Goal: Task Accomplishment & Management: Complete application form

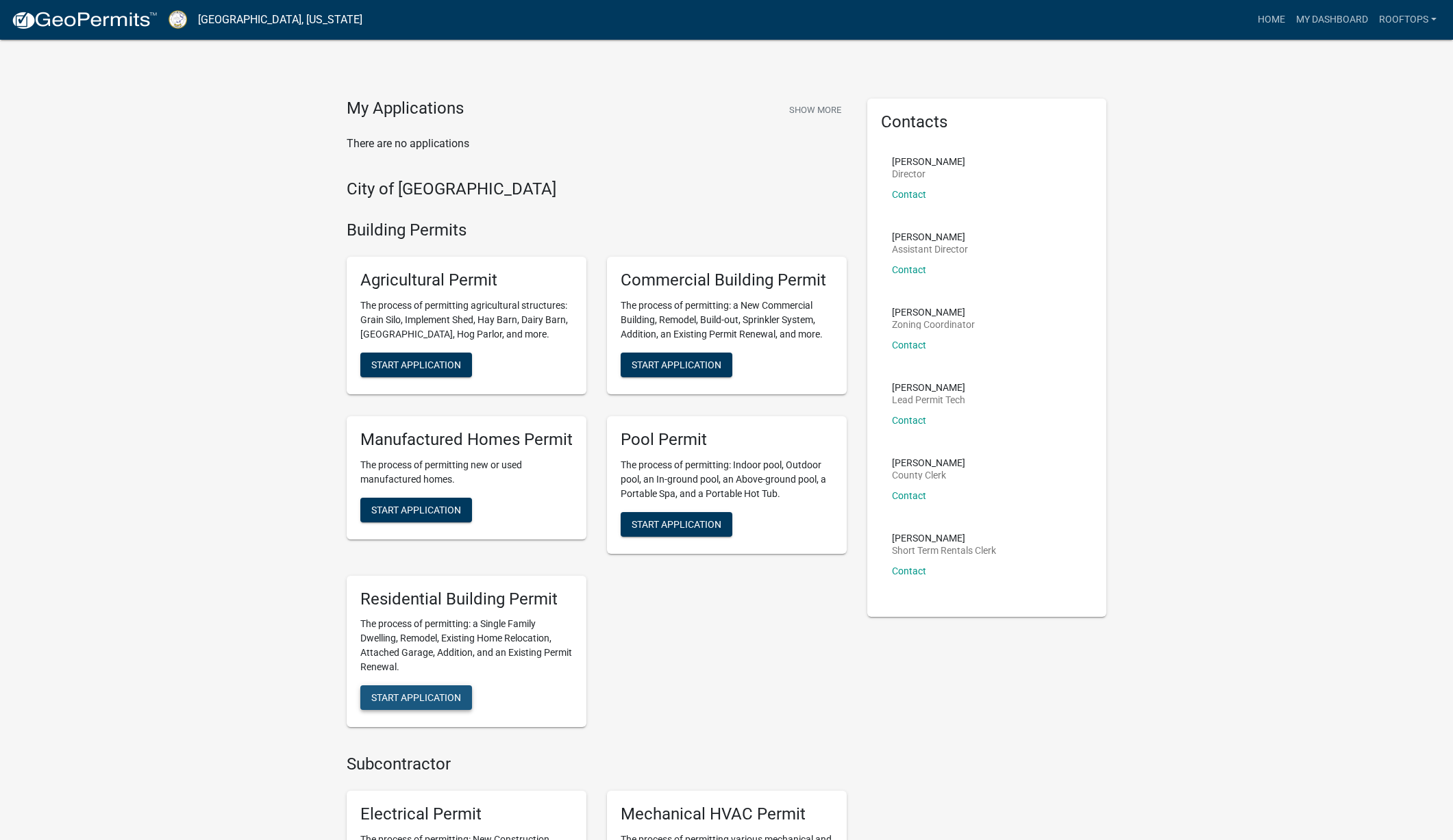
click at [410, 707] on button "Start Application" at bounding box center [416, 697] width 111 height 24
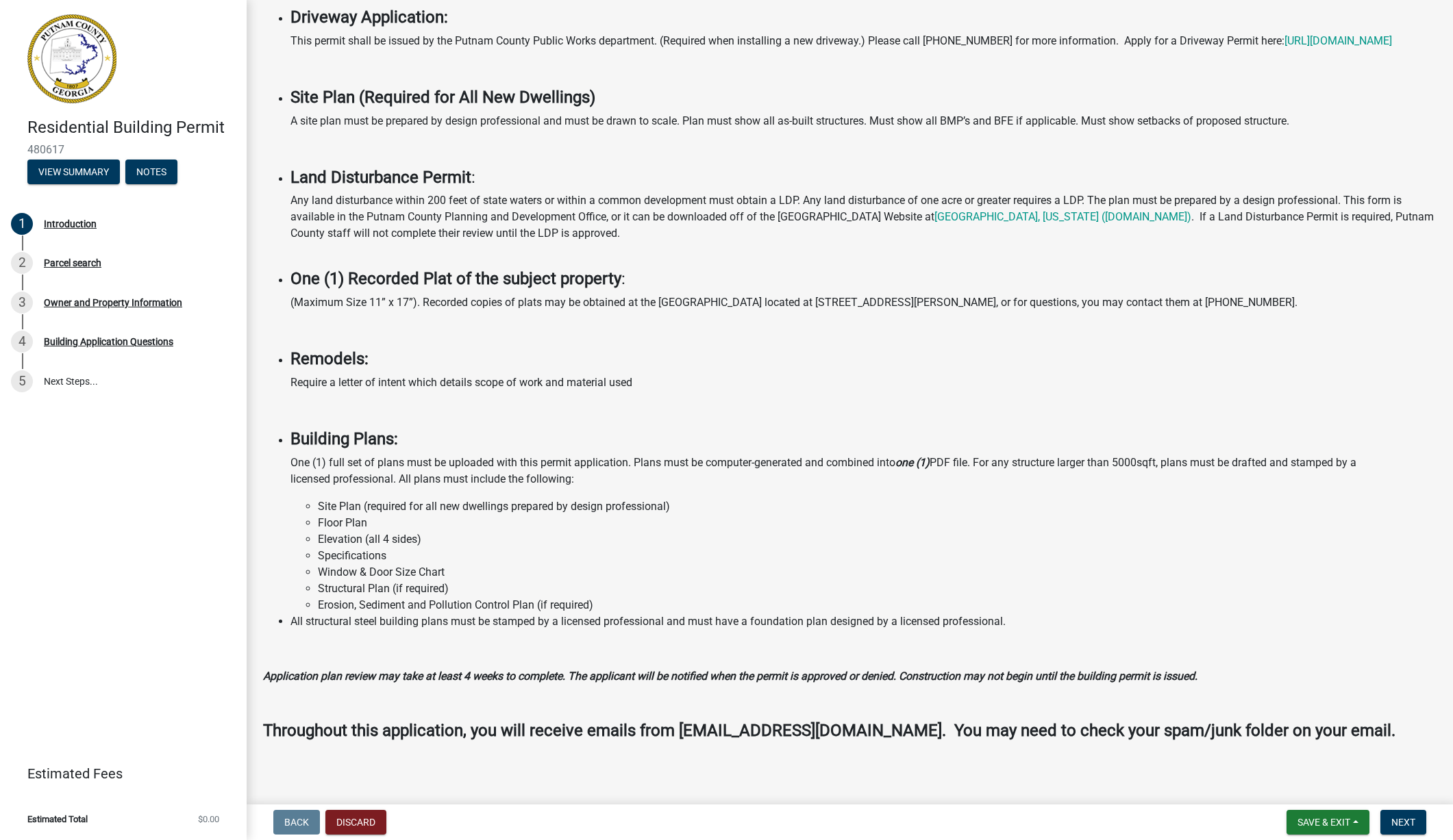
scroll to position [683, 0]
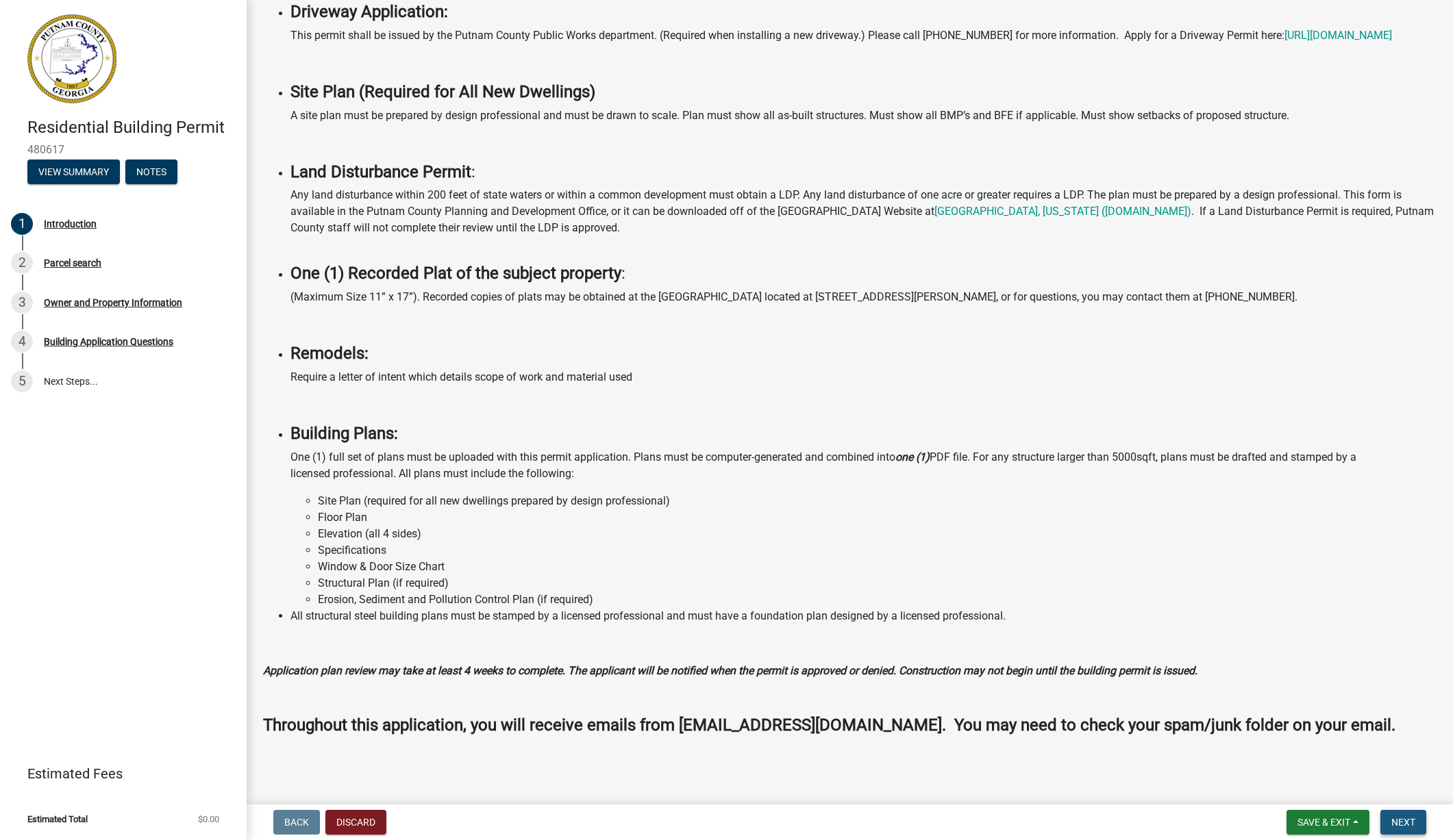
click at [1413, 816] on button "Next" at bounding box center [1403, 822] width 46 height 24
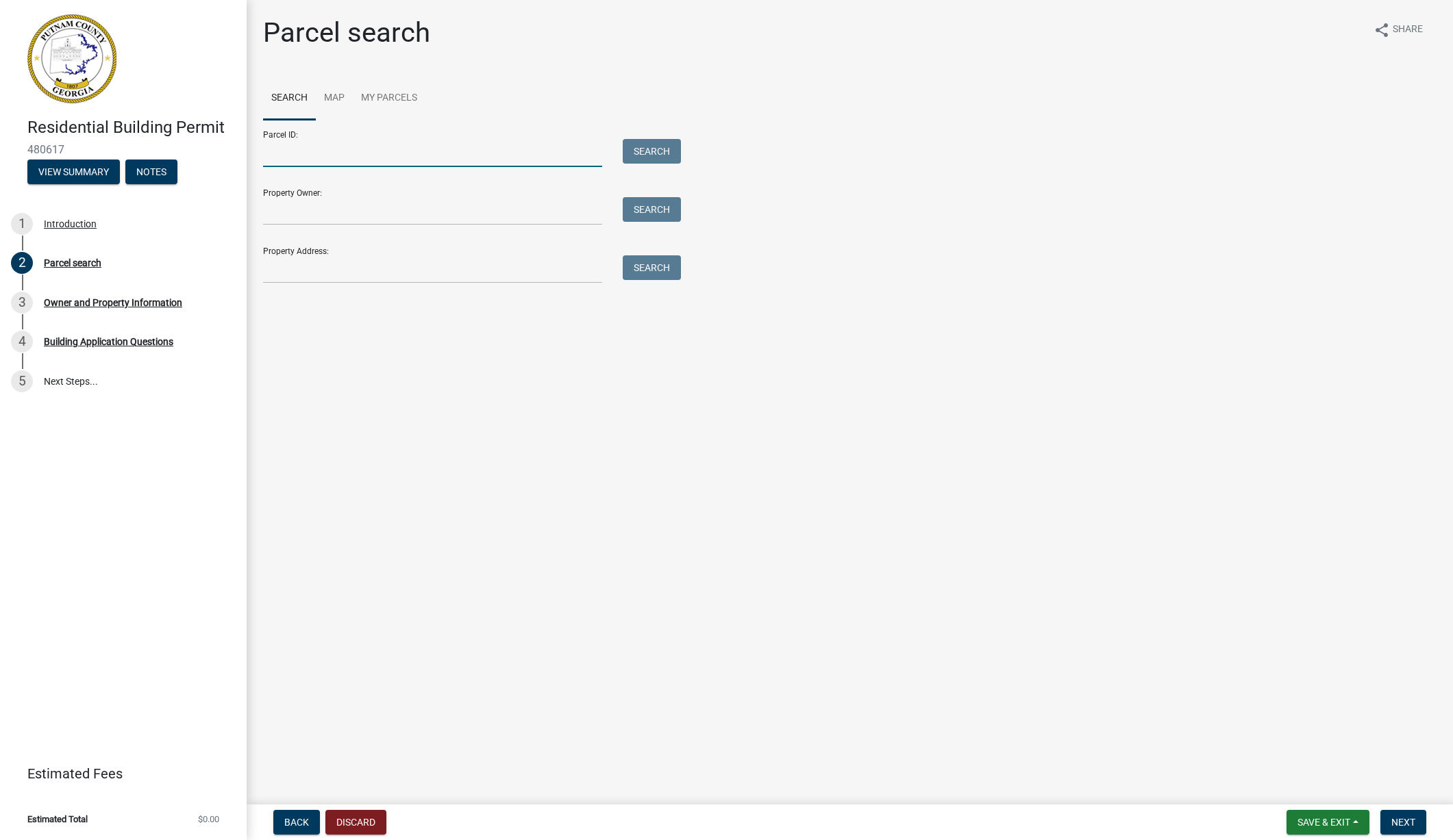
click at [287, 153] on input "Parcel ID:" at bounding box center [433, 153] width 339 height 28
click at [323, 153] on input "097-060-000-41" at bounding box center [433, 153] width 339 height 28
type input "097-060-001-041"
click at [666, 150] on button "Search" at bounding box center [652, 151] width 58 height 24
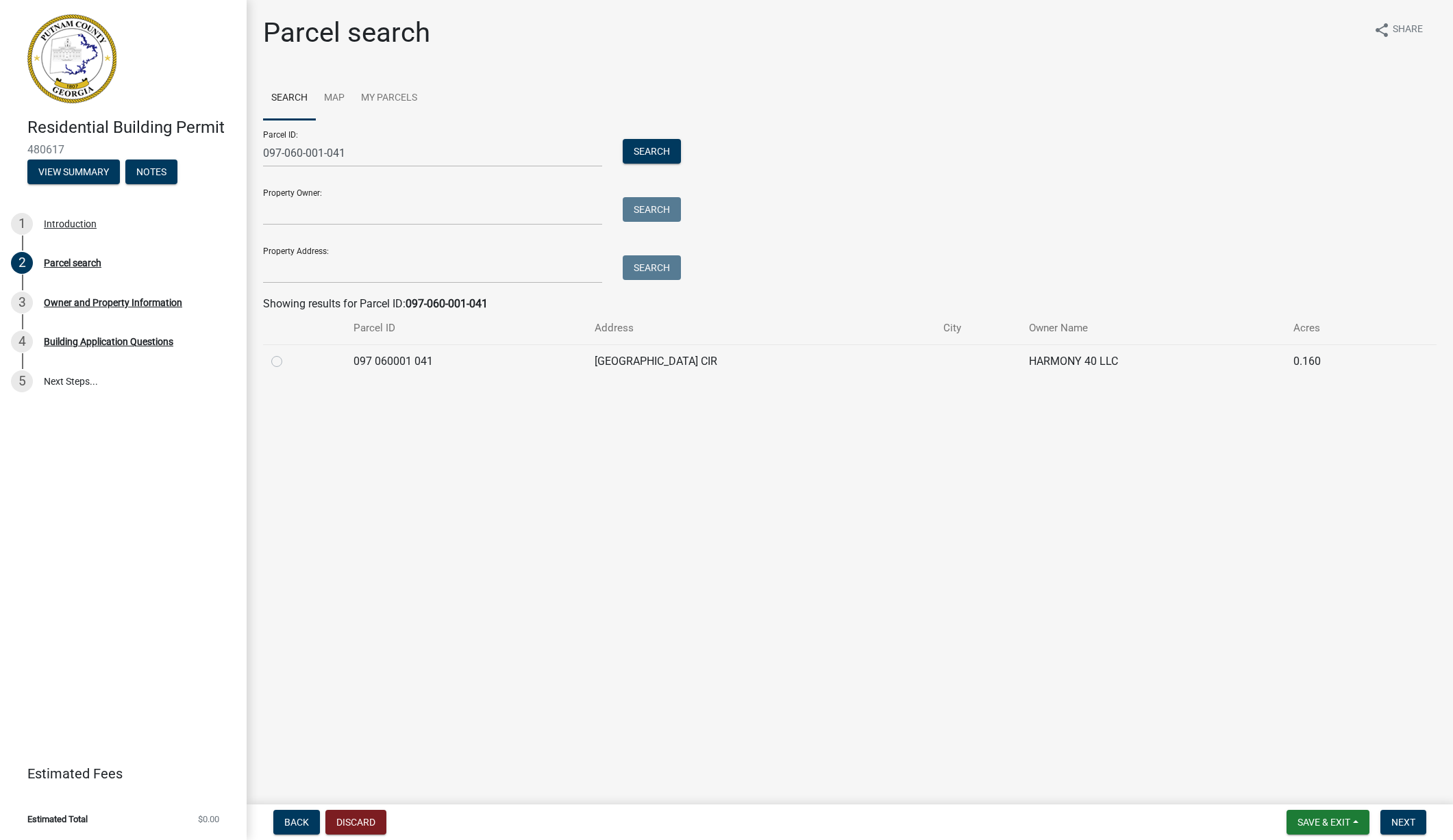
click at [288, 353] on label at bounding box center [288, 353] width 0 height 0
click at [288, 359] on 041 "radio" at bounding box center [292, 358] width 9 height 9
radio 041 "true"
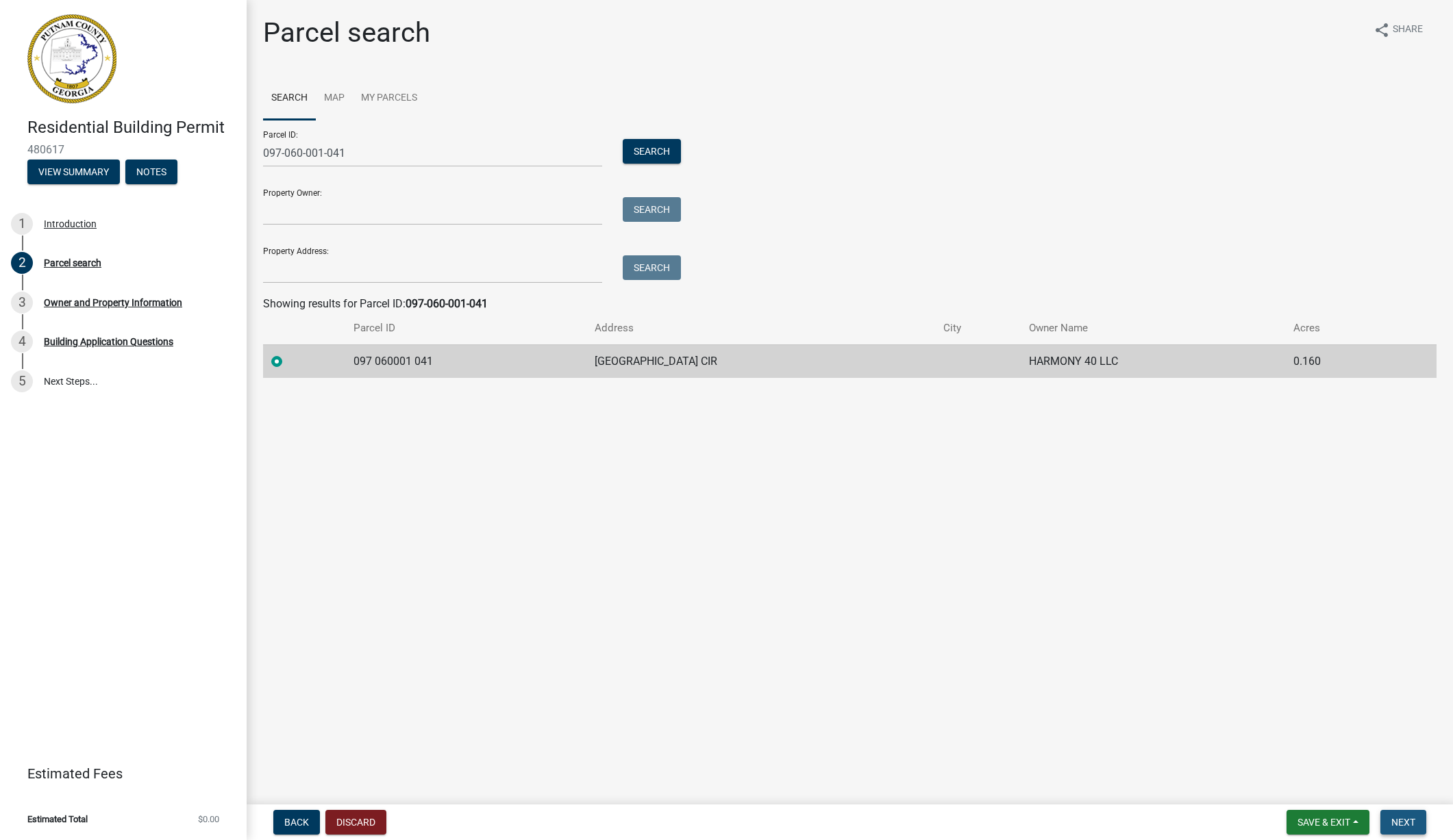
click at [1399, 821] on span "Next" at bounding box center [1403, 822] width 24 height 11
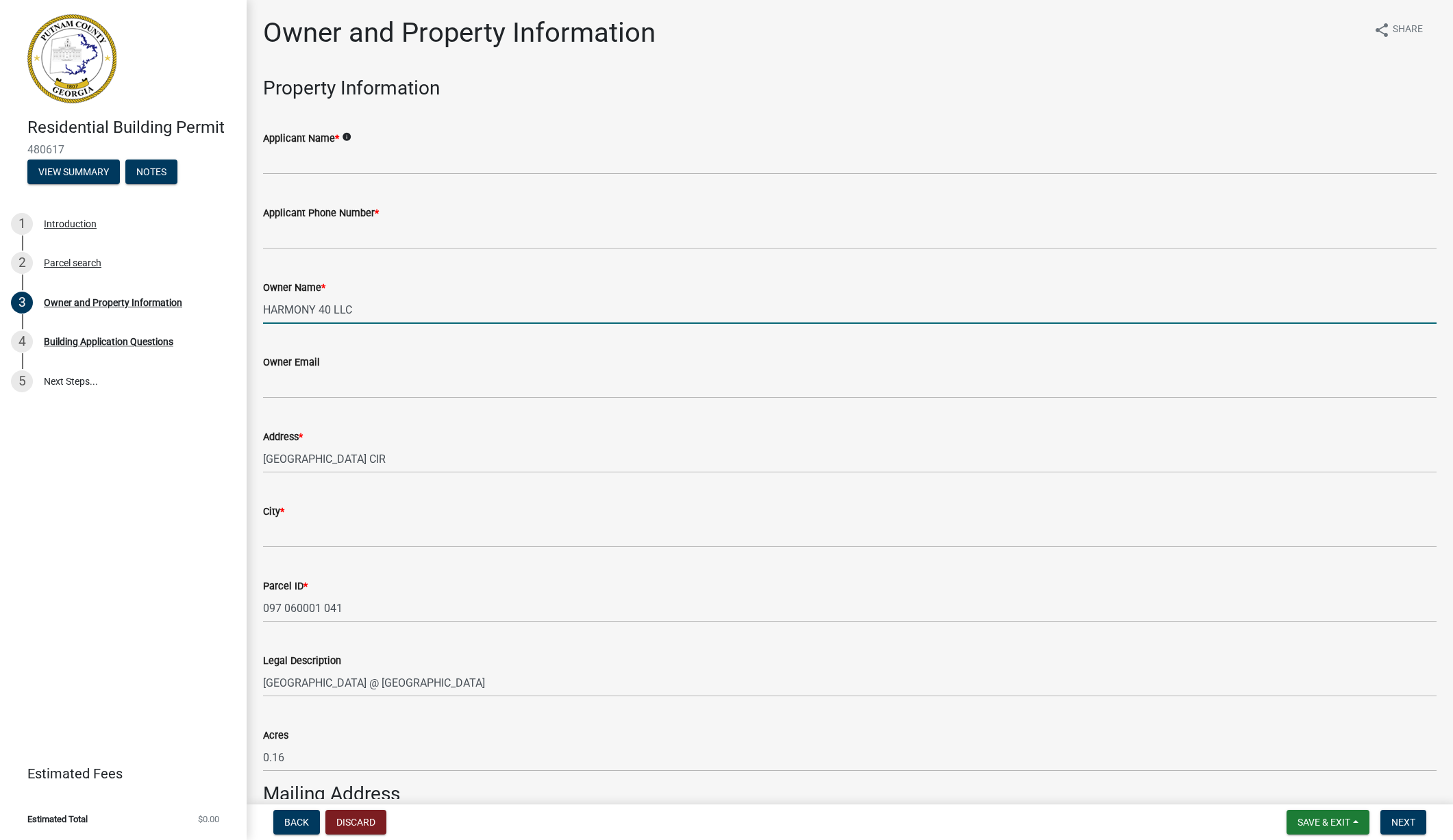
click at [281, 306] on input "HARMONY 40 LLC" at bounding box center [850, 310] width 1174 height 28
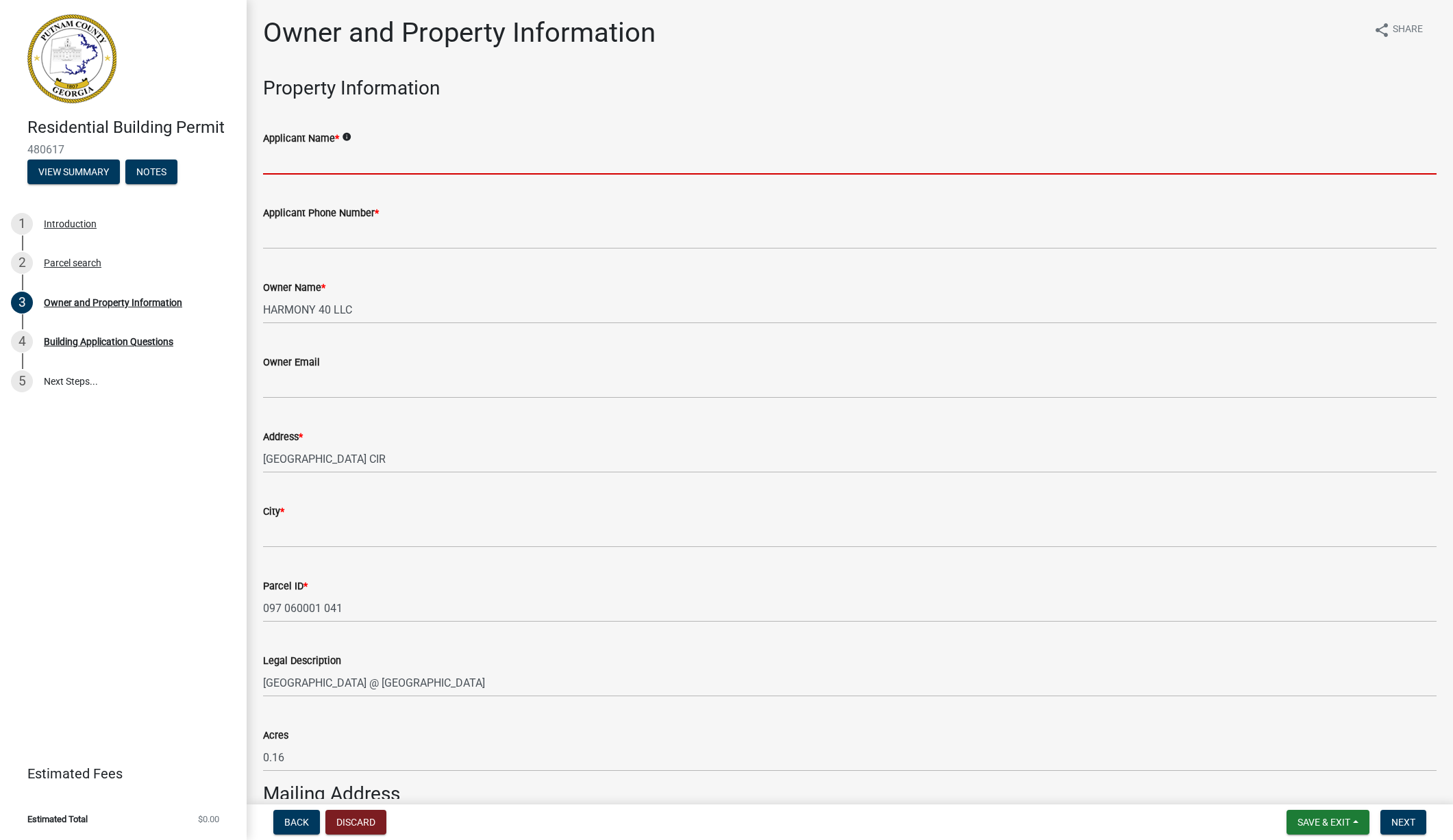
click at [276, 160] on input "Applicant Name *" at bounding box center [850, 160] width 1174 height 28
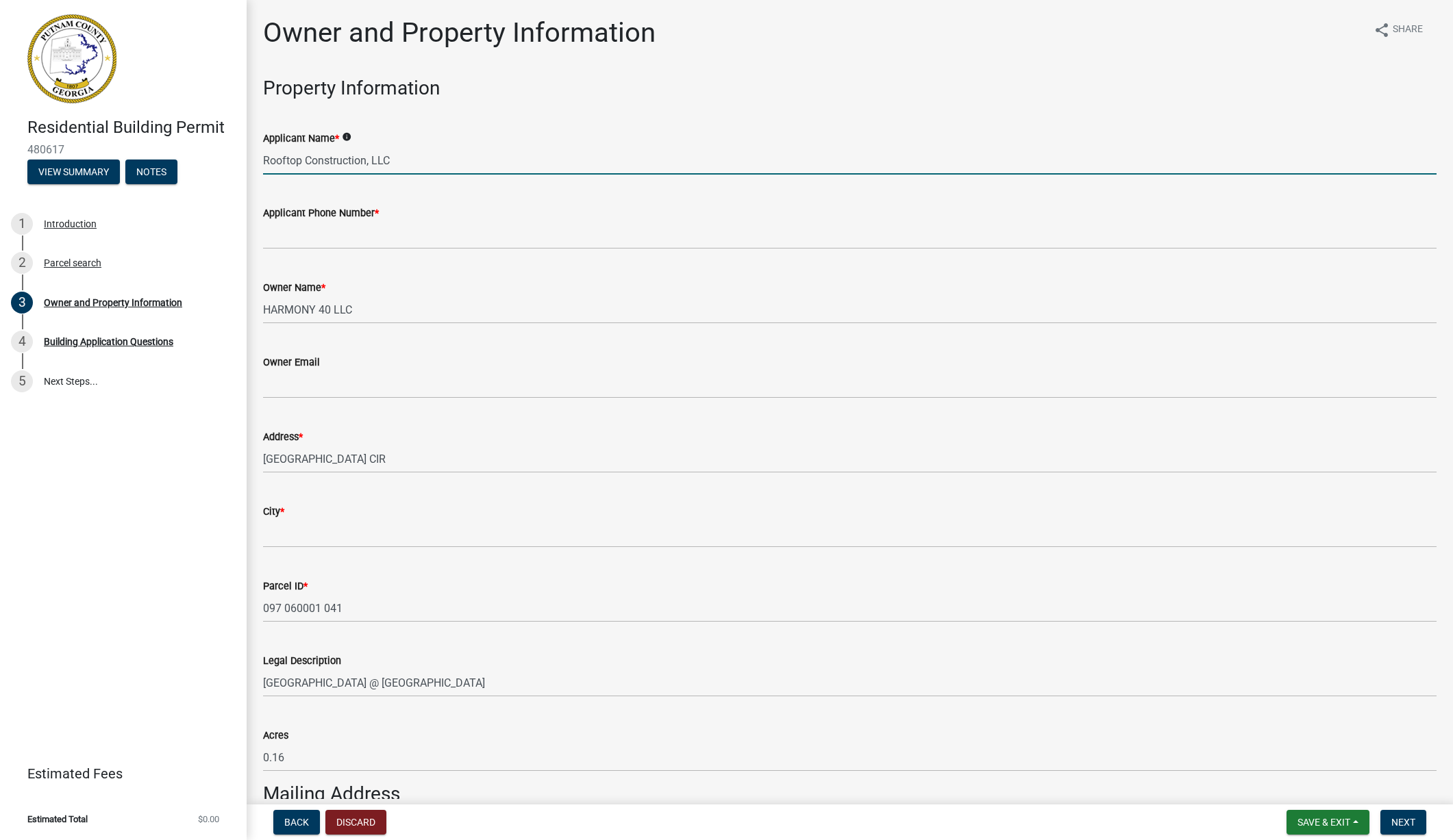
type input "Rooftop Construction, LLC"
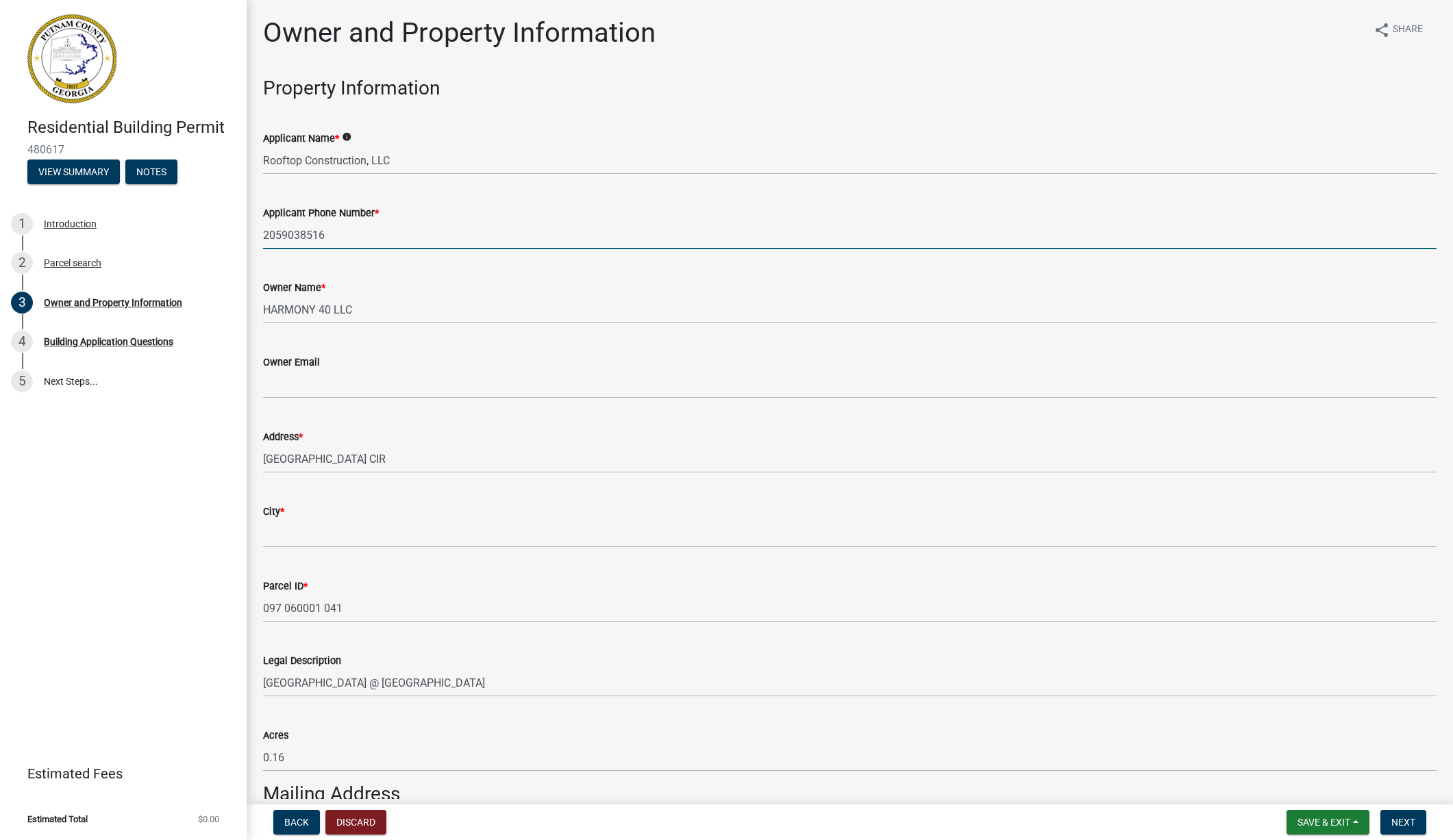
type input "2059038516"
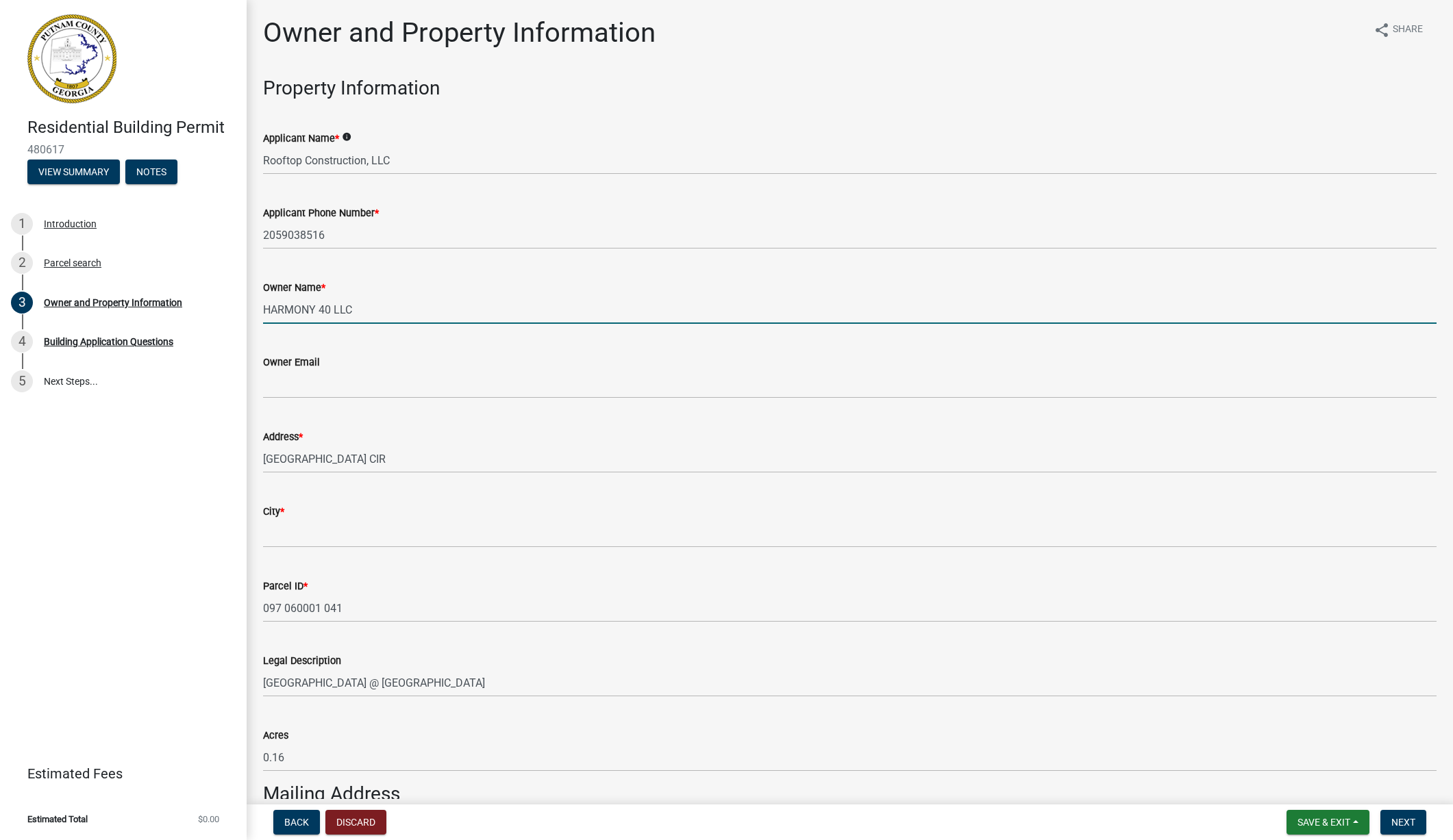
click at [346, 137] on icon "info" at bounding box center [346, 137] width 10 height 10
click at [434, 311] on input "HARMONY 40 LLC" at bounding box center [850, 310] width 1174 height 28
click at [283, 387] on input "Owner Email" at bounding box center [850, 385] width 1174 height 28
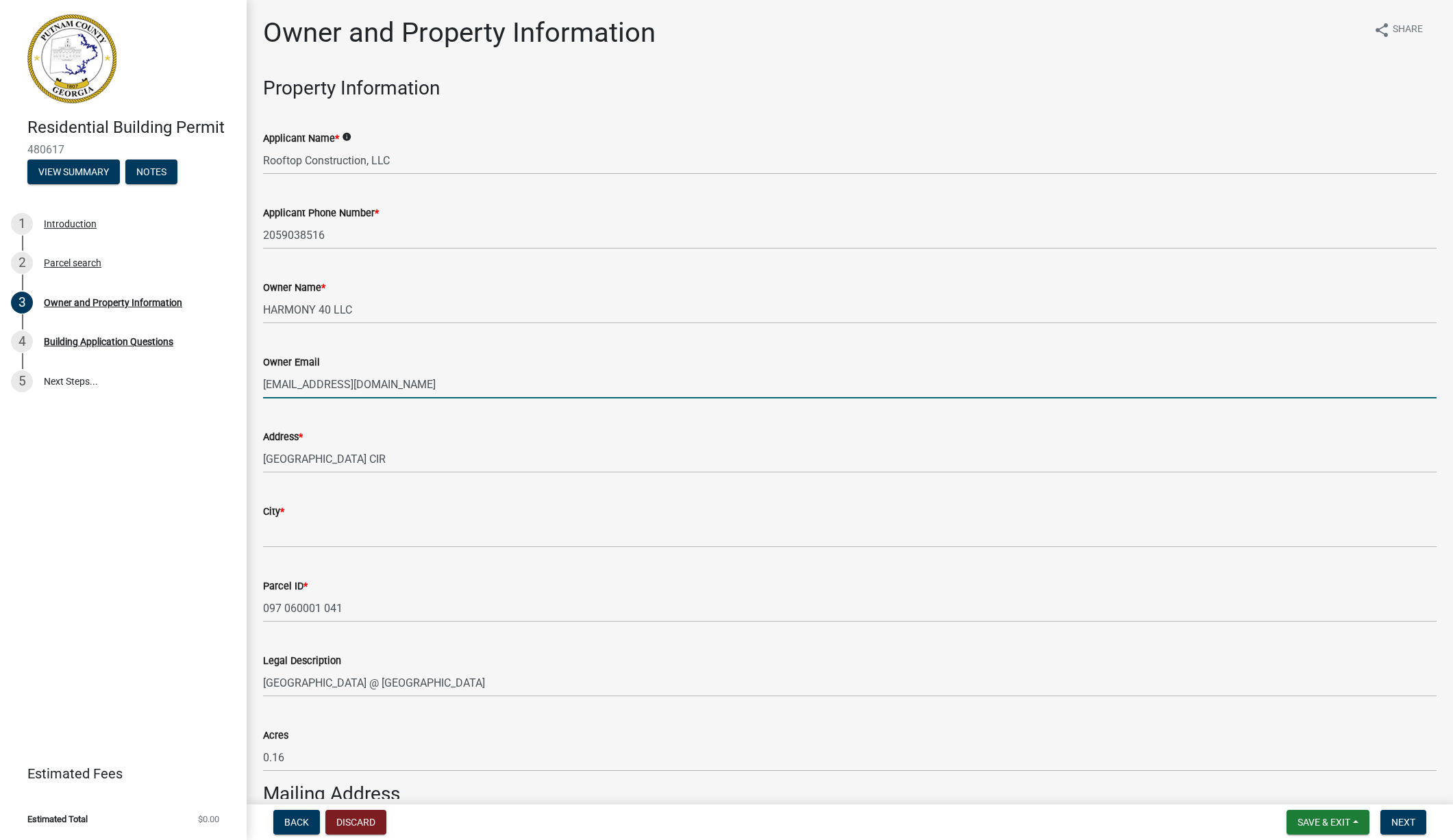
type input "[EMAIL_ADDRESS][DOMAIN_NAME]"
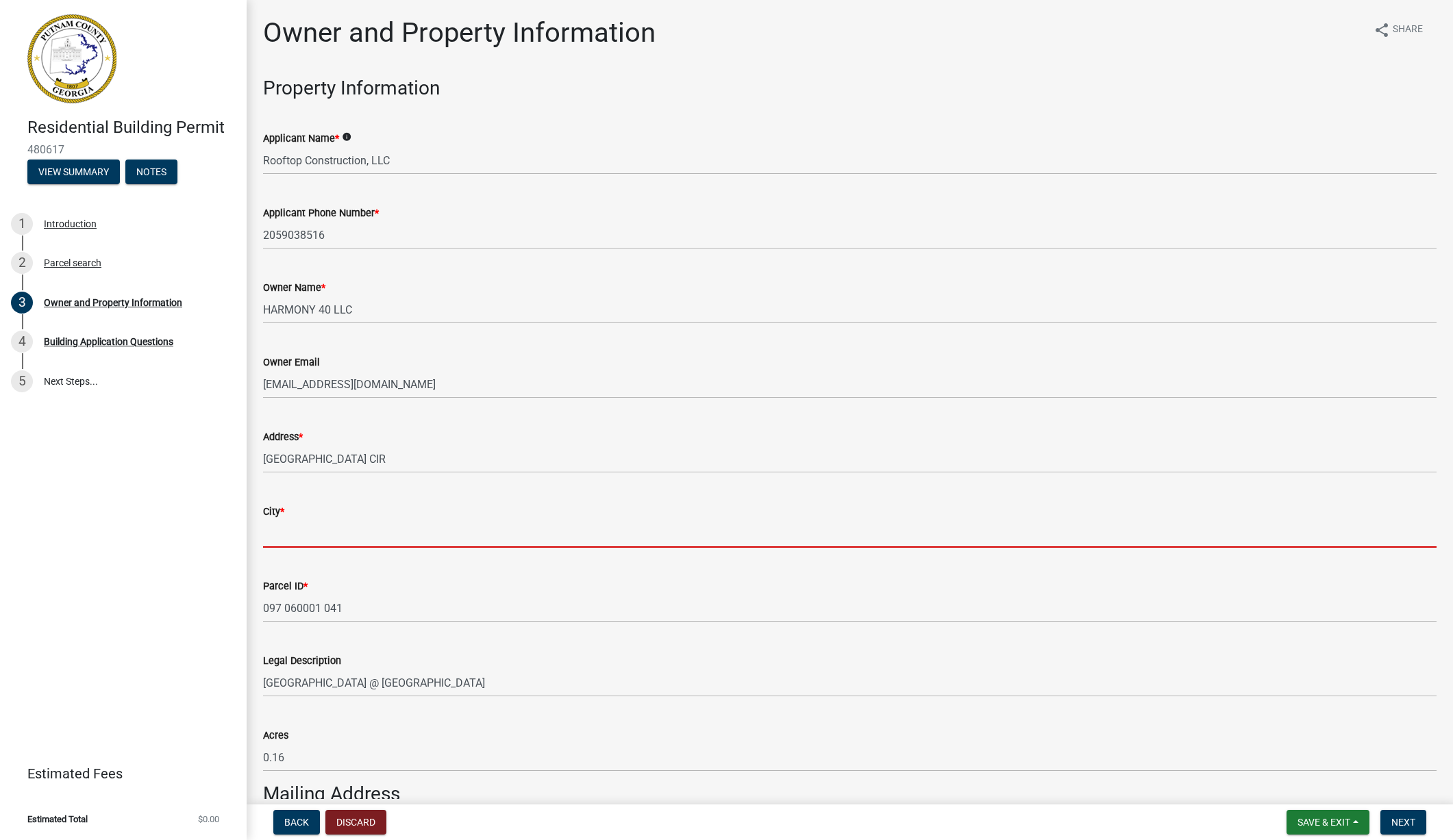
click at [290, 538] on input "City *" at bounding box center [850, 533] width 1174 height 28
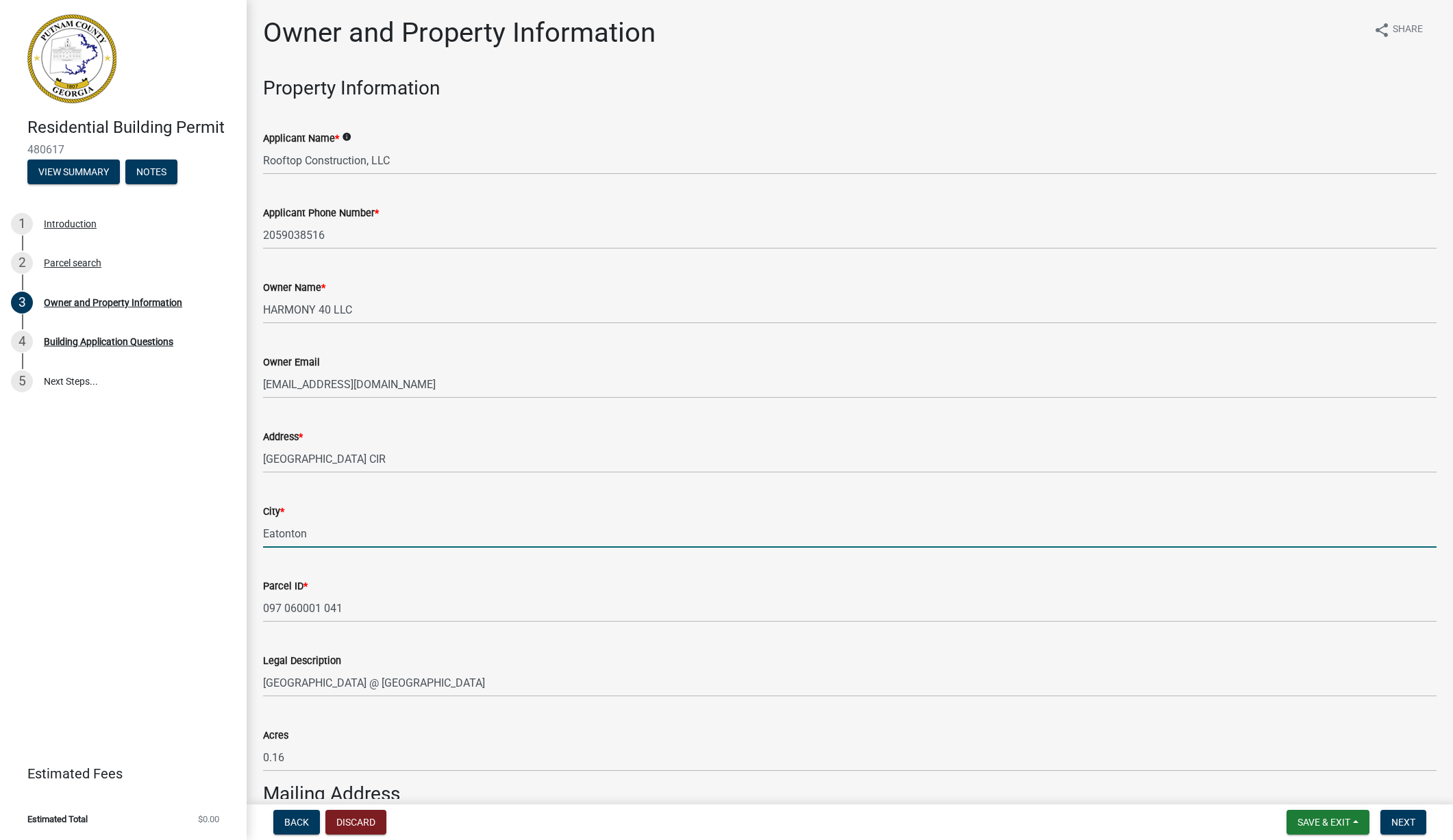
type input "Eatonton"
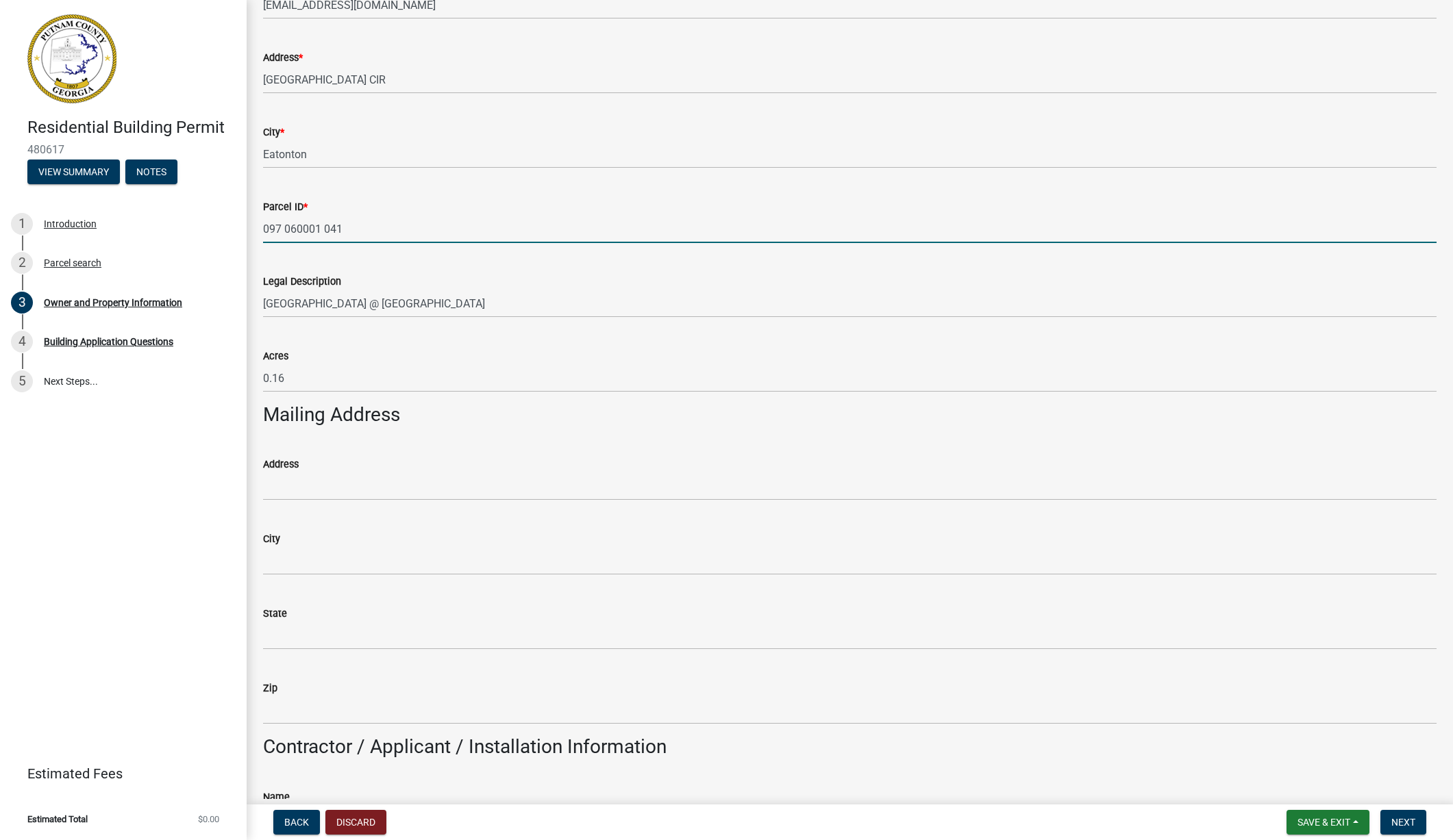
scroll to position [388, 0]
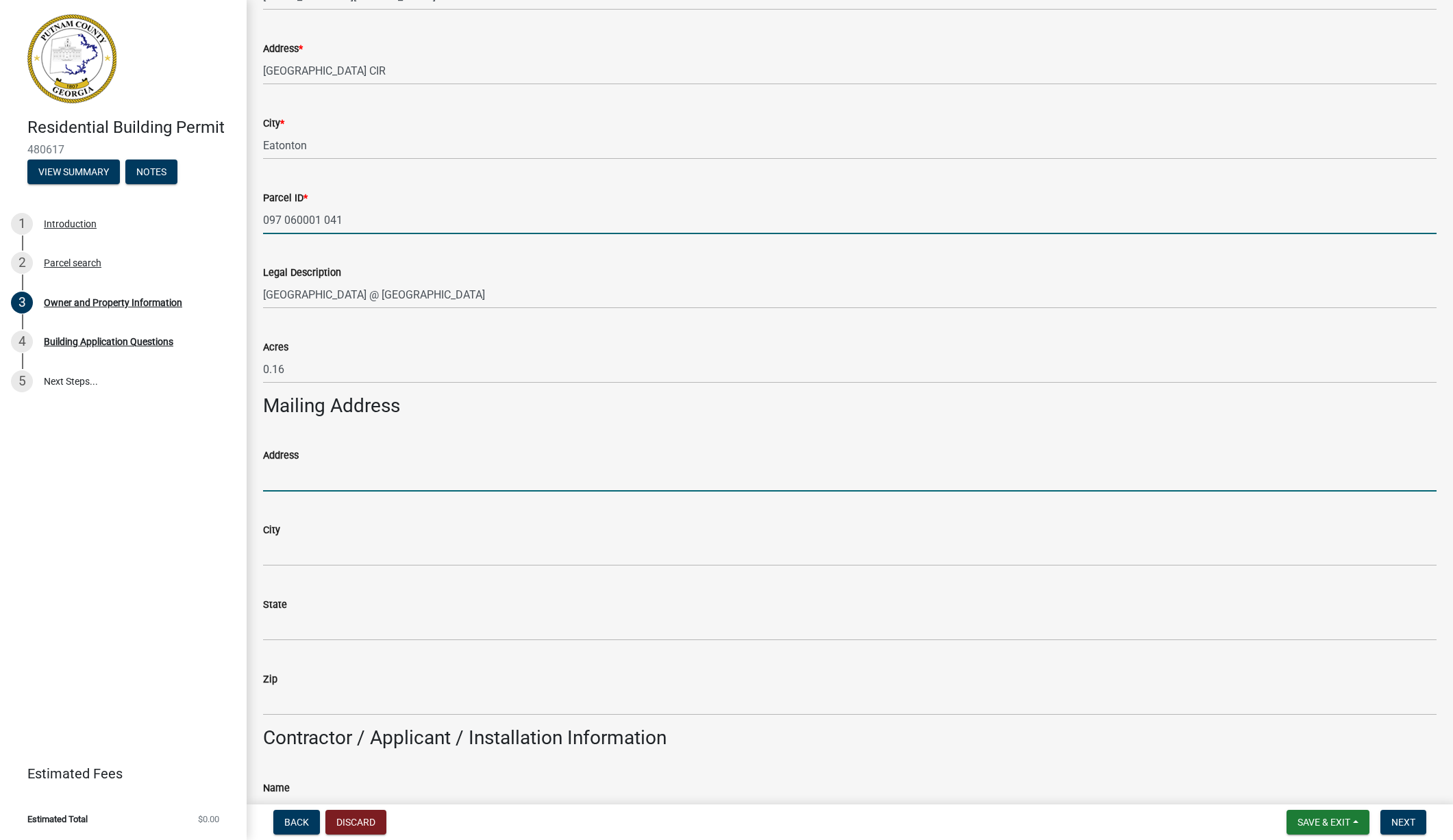
click at [289, 478] on input "Address" at bounding box center [850, 478] width 1174 height 28
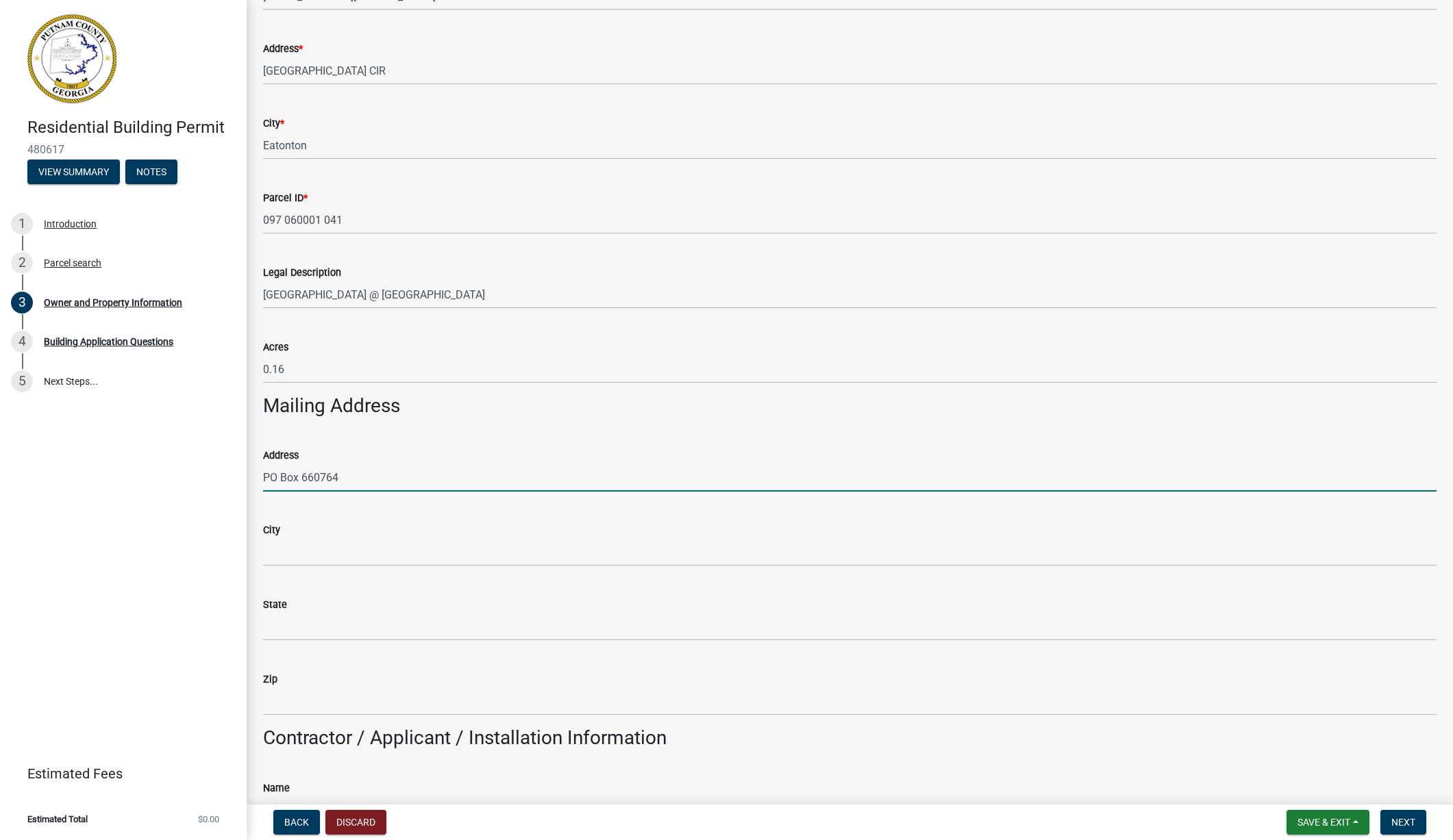
type input "PO Box 660764"
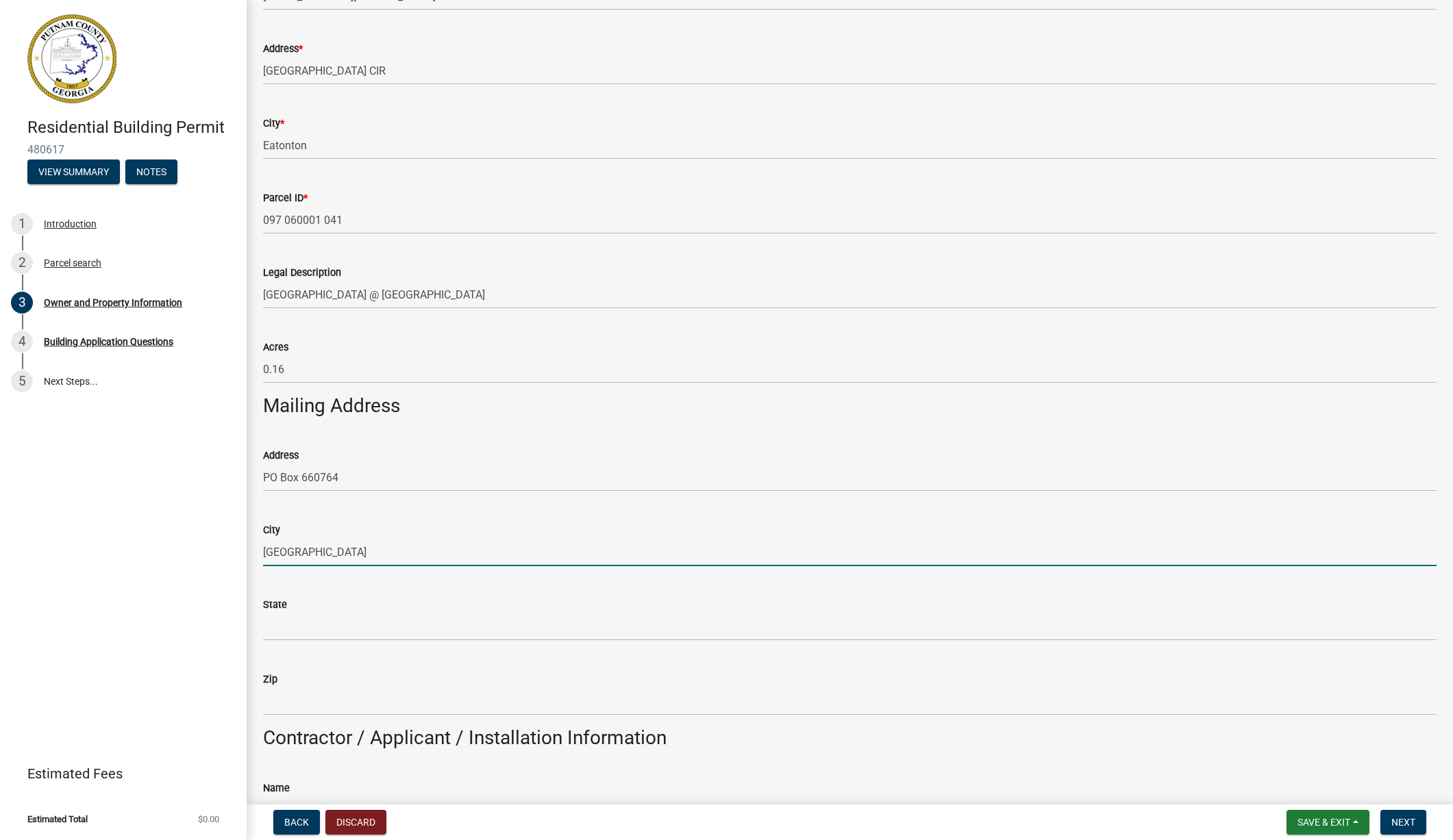
type input "[GEOGRAPHIC_DATA]"
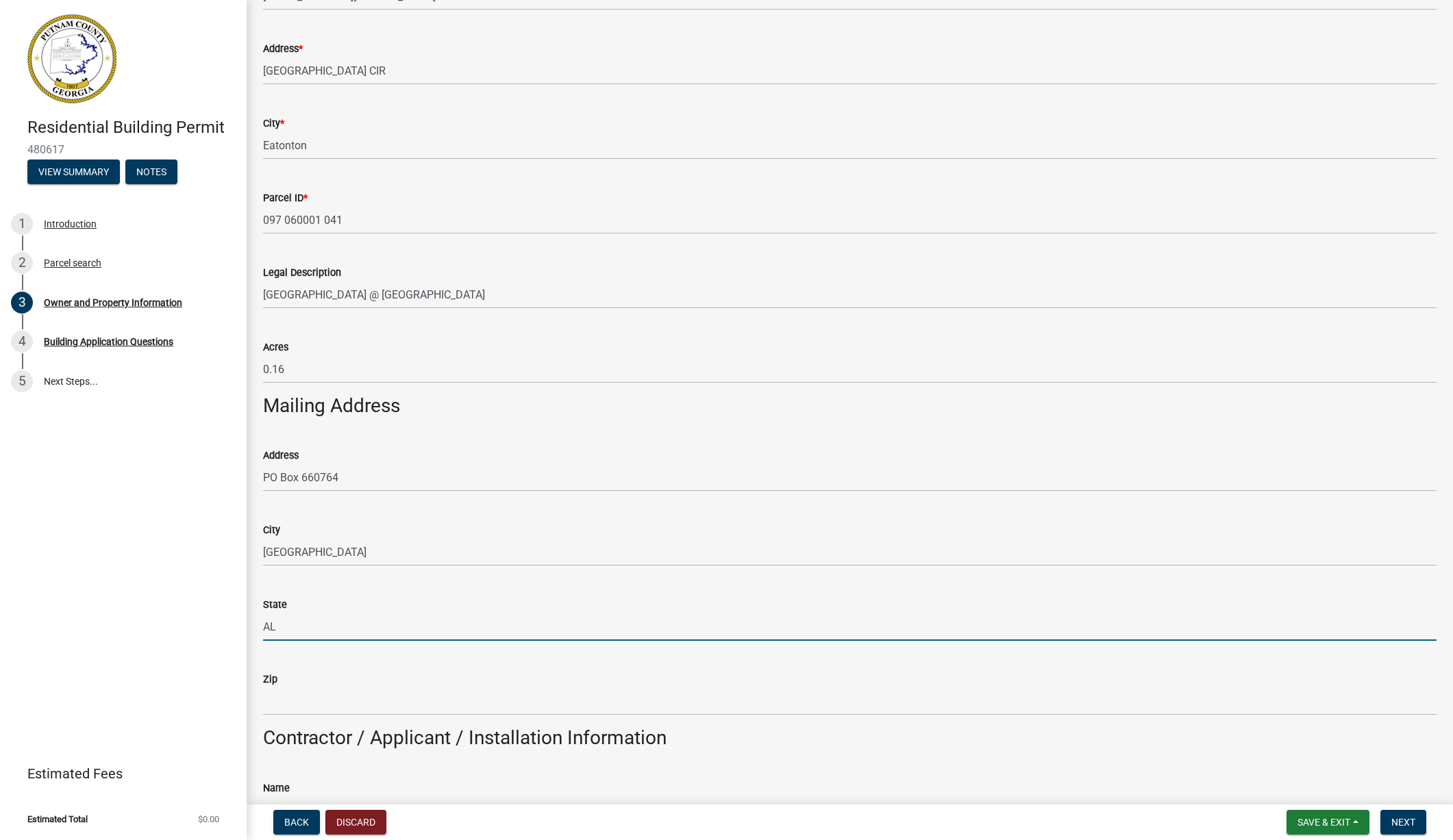
type input "AL"
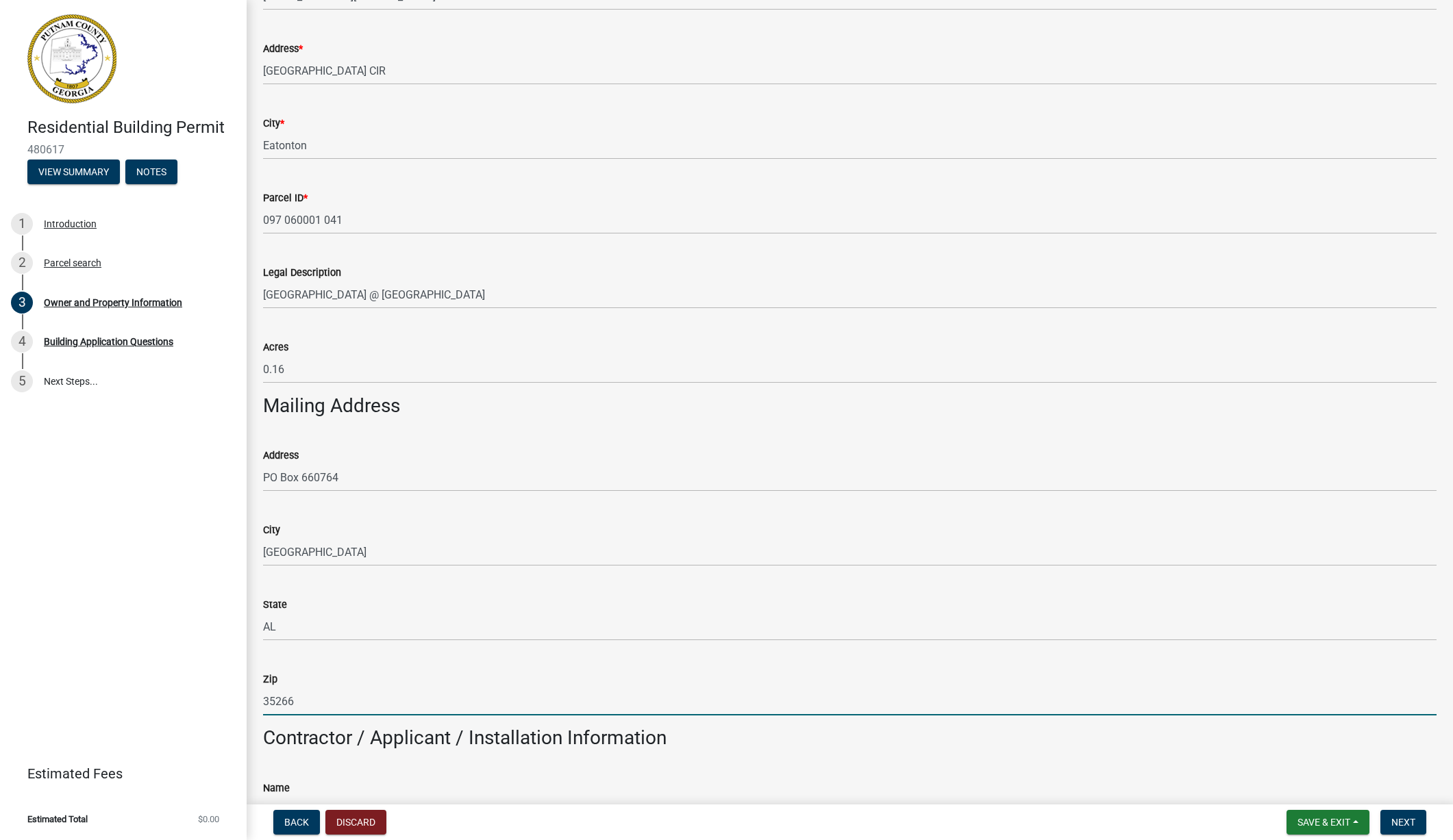
type input "35266"
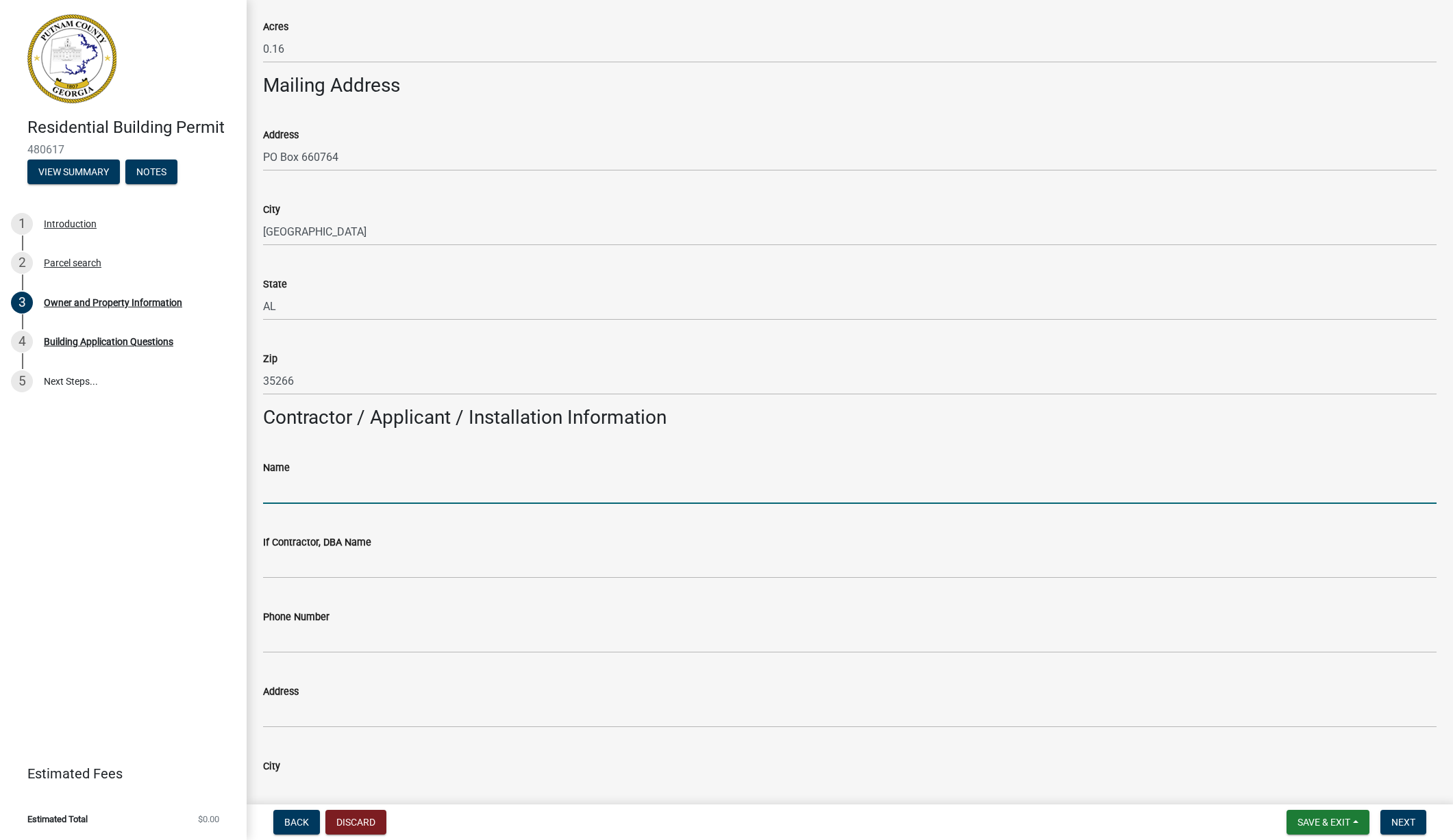
scroll to position [712, 0]
type input "Rooftop Construction, LLC"
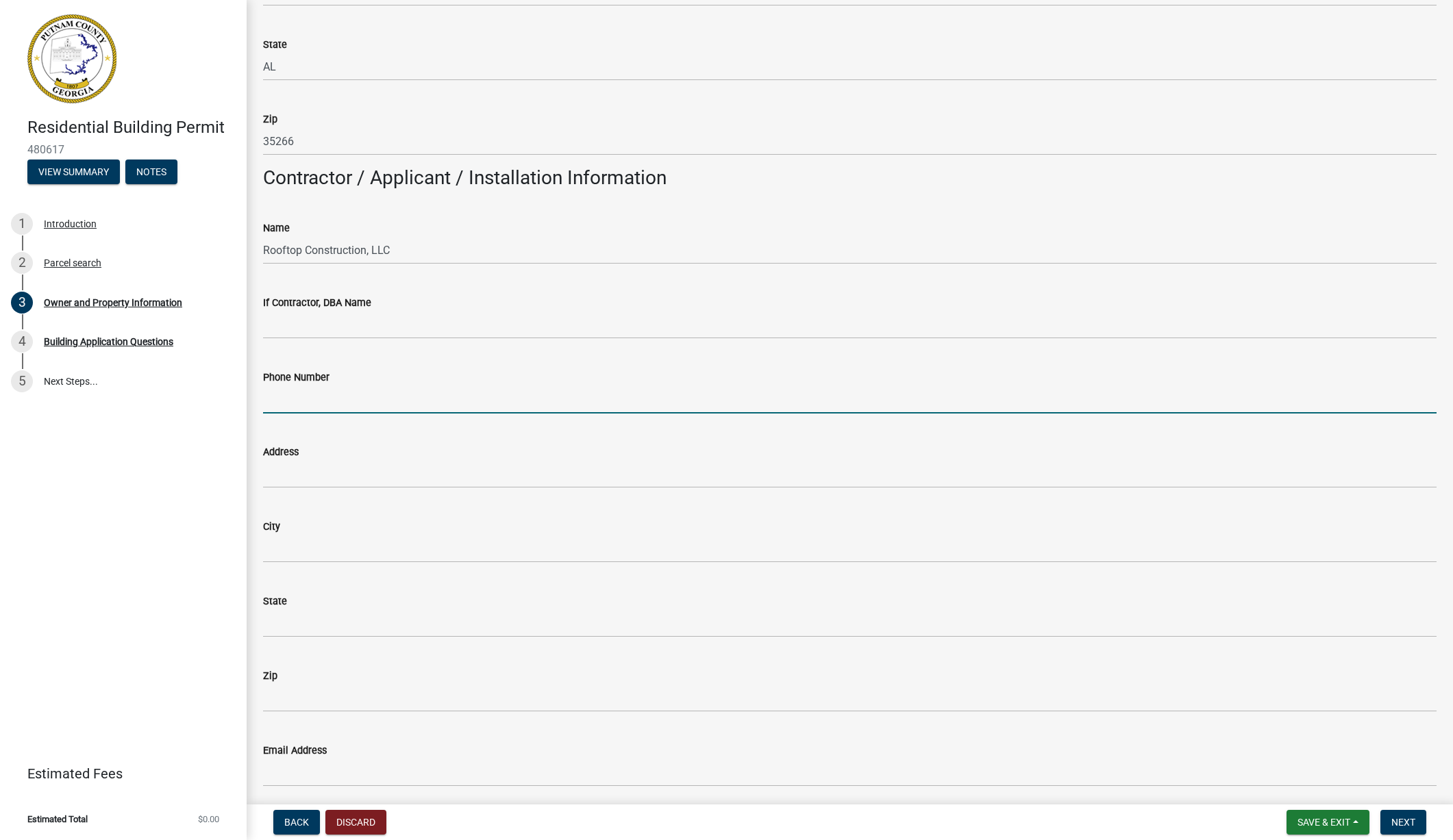
scroll to position [970, 0]
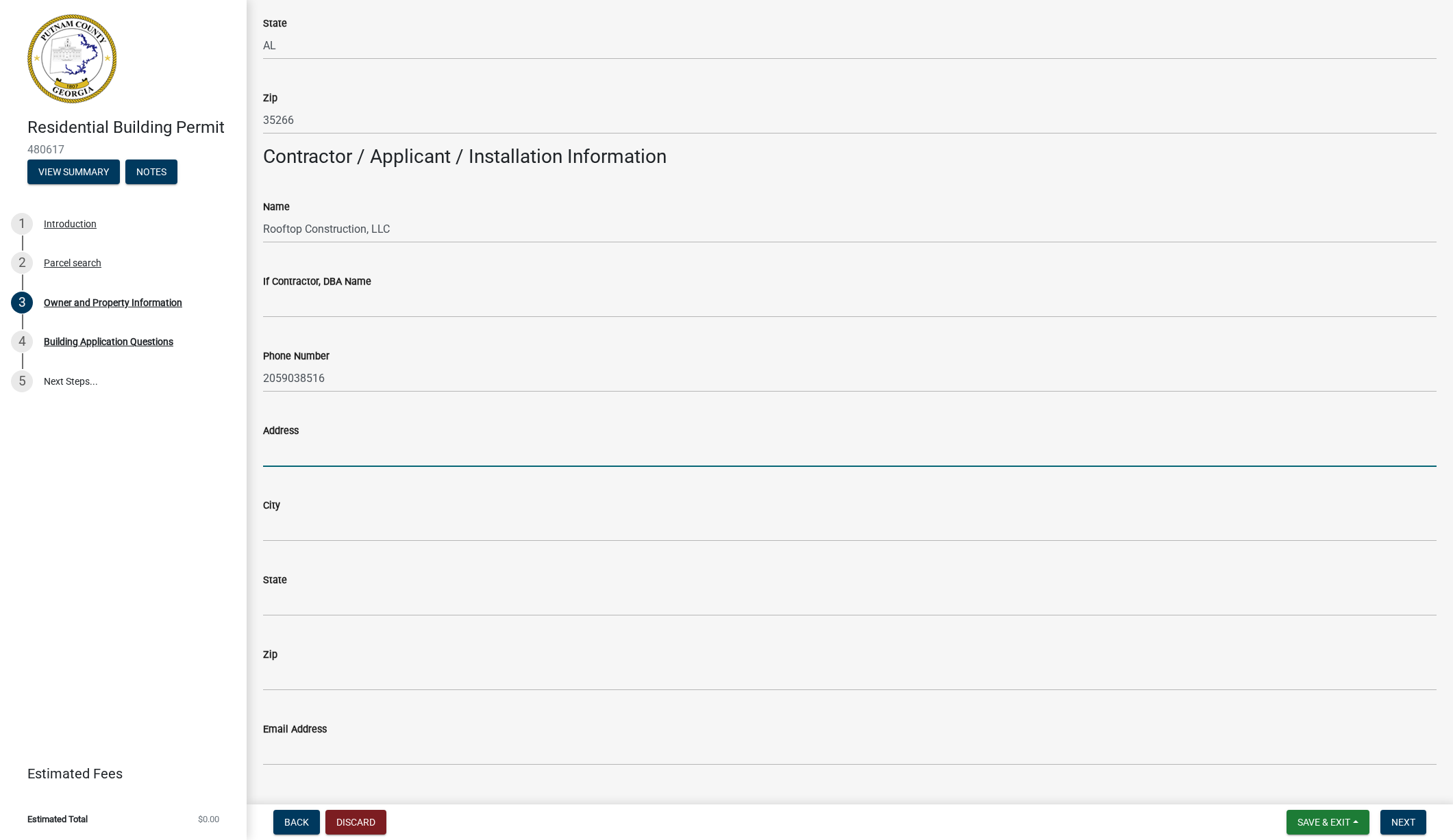
click at [270, 452] on input "Address" at bounding box center [850, 452] width 1174 height 28
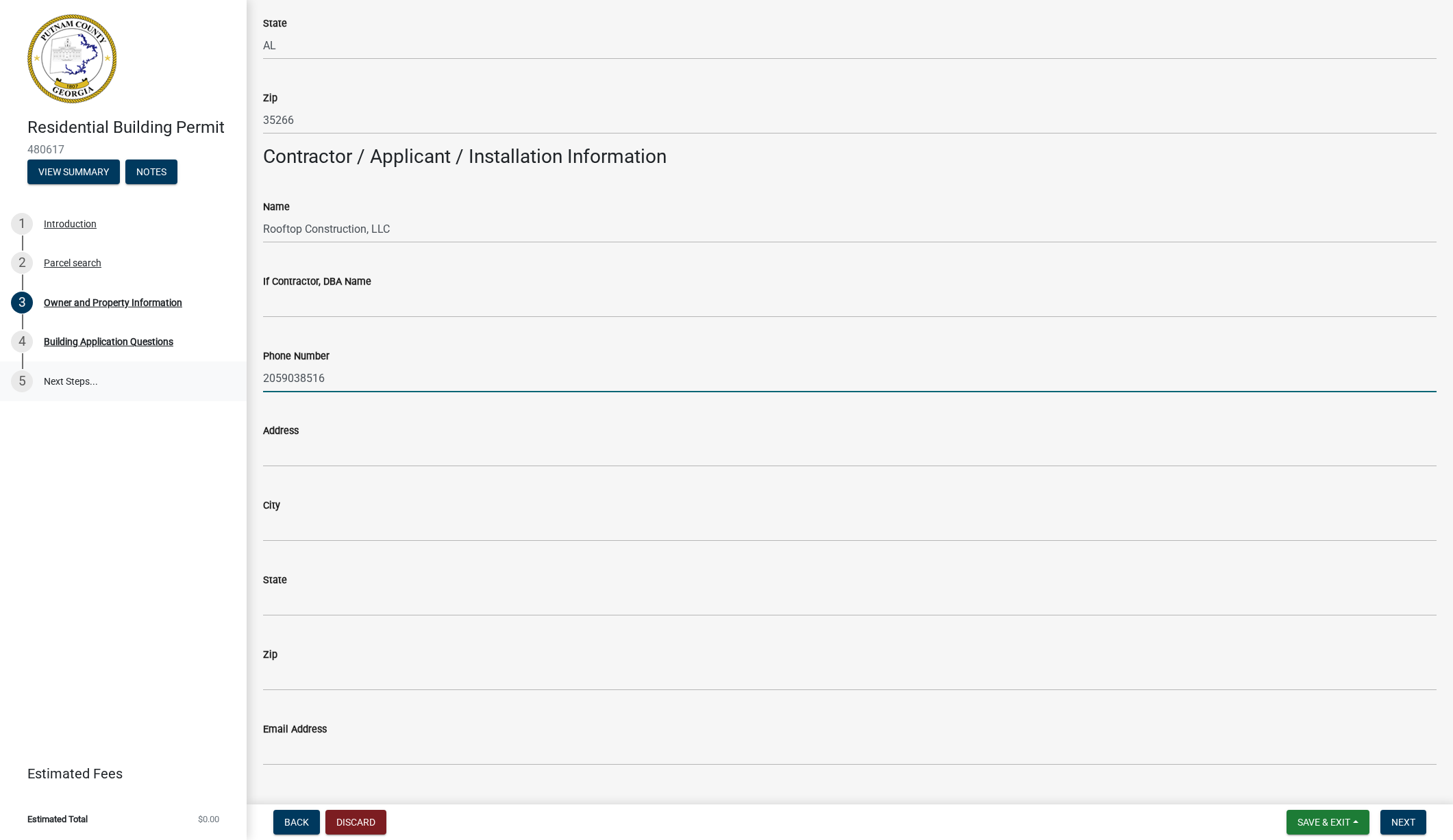
drag, startPoint x: 333, startPoint y: 376, endPoint x: 196, endPoint y: 378, distance: 137.0
click at [202, 378] on div "Residential Building Permit 480617 View Summary Notes 1 Introduction 2 Parcel s…" at bounding box center [726, 420] width 1453 height 840
type input "7704802491"
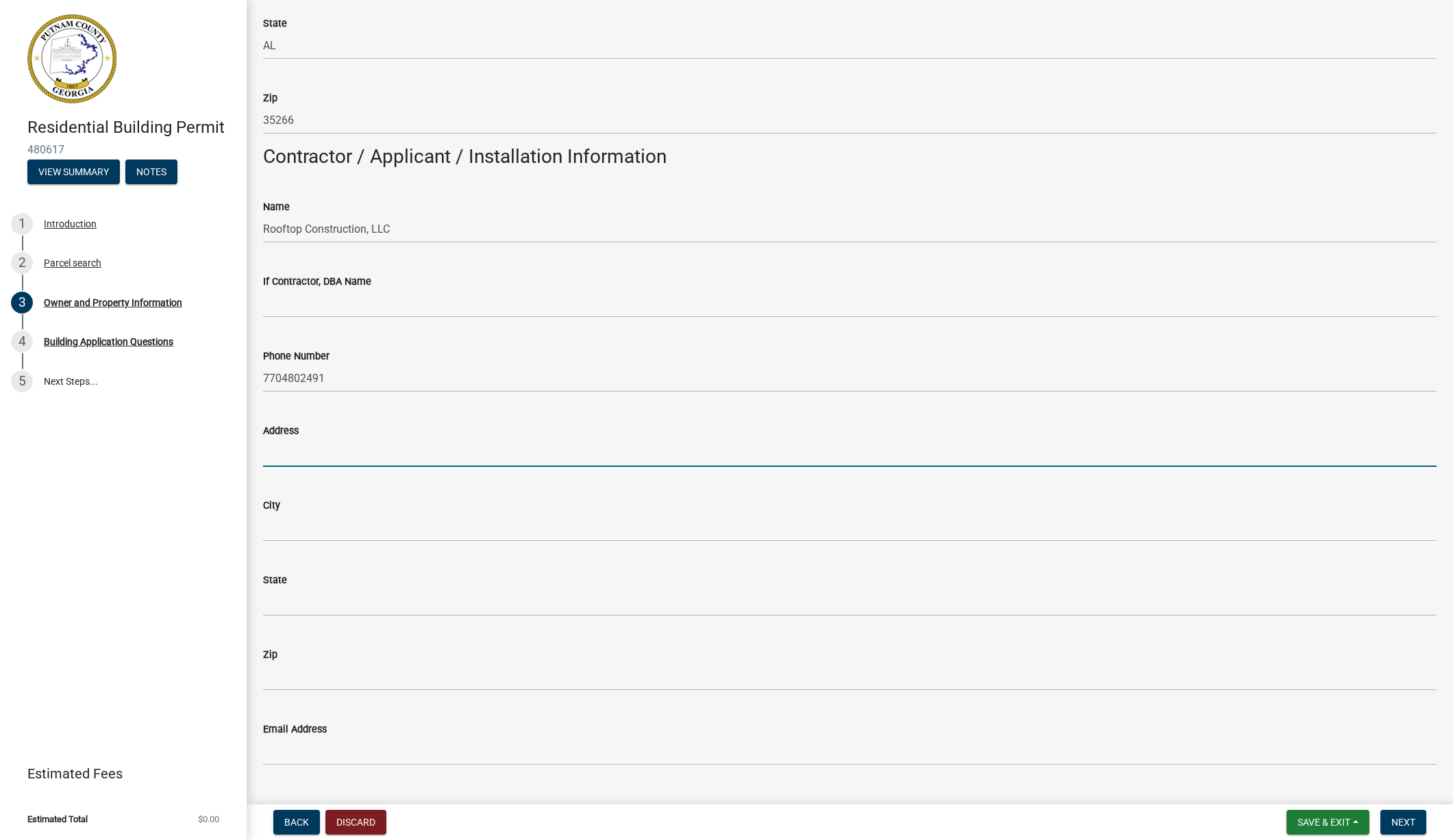
click at [292, 459] on input "Address" at bounding box center [850, 452] width 1174 height 28
type input "[STREET_ADDRESS][PERSON_NAME][US_STATE]"
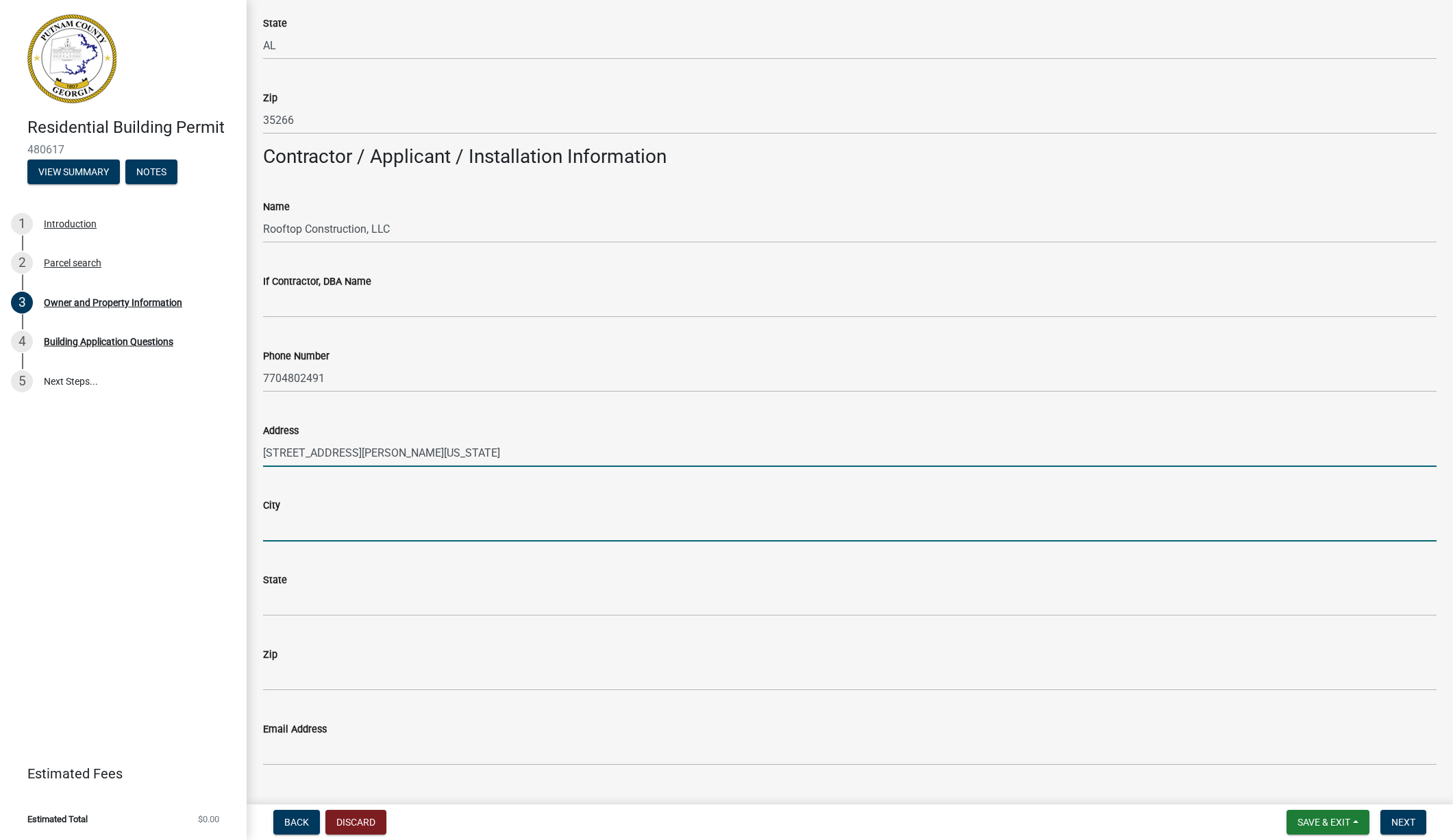
click at [304, 533] on input "City" at bounding box center [850, 527] width 1174 height 28
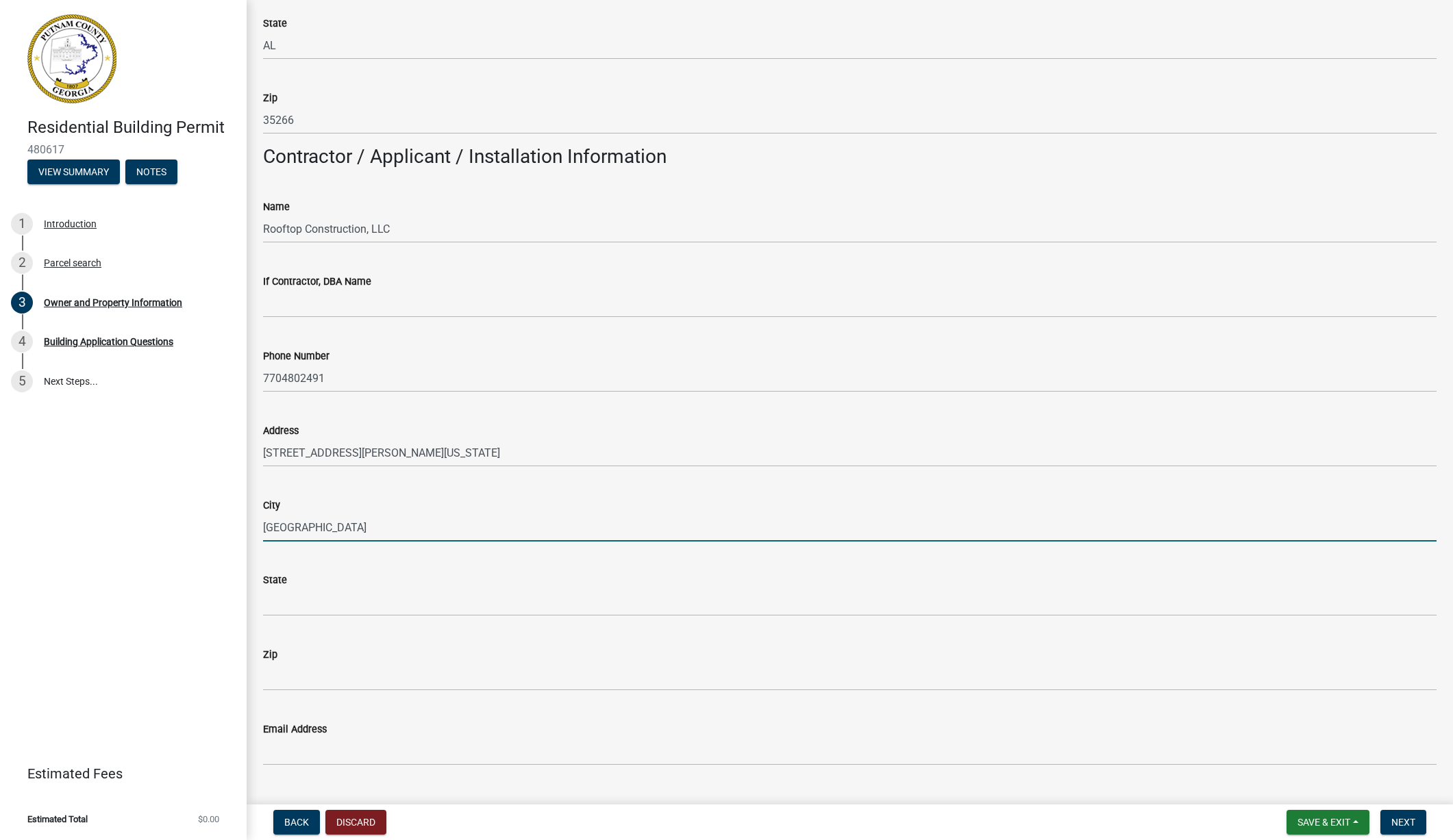
type input "[GEOGRAPHIC_DATA]"
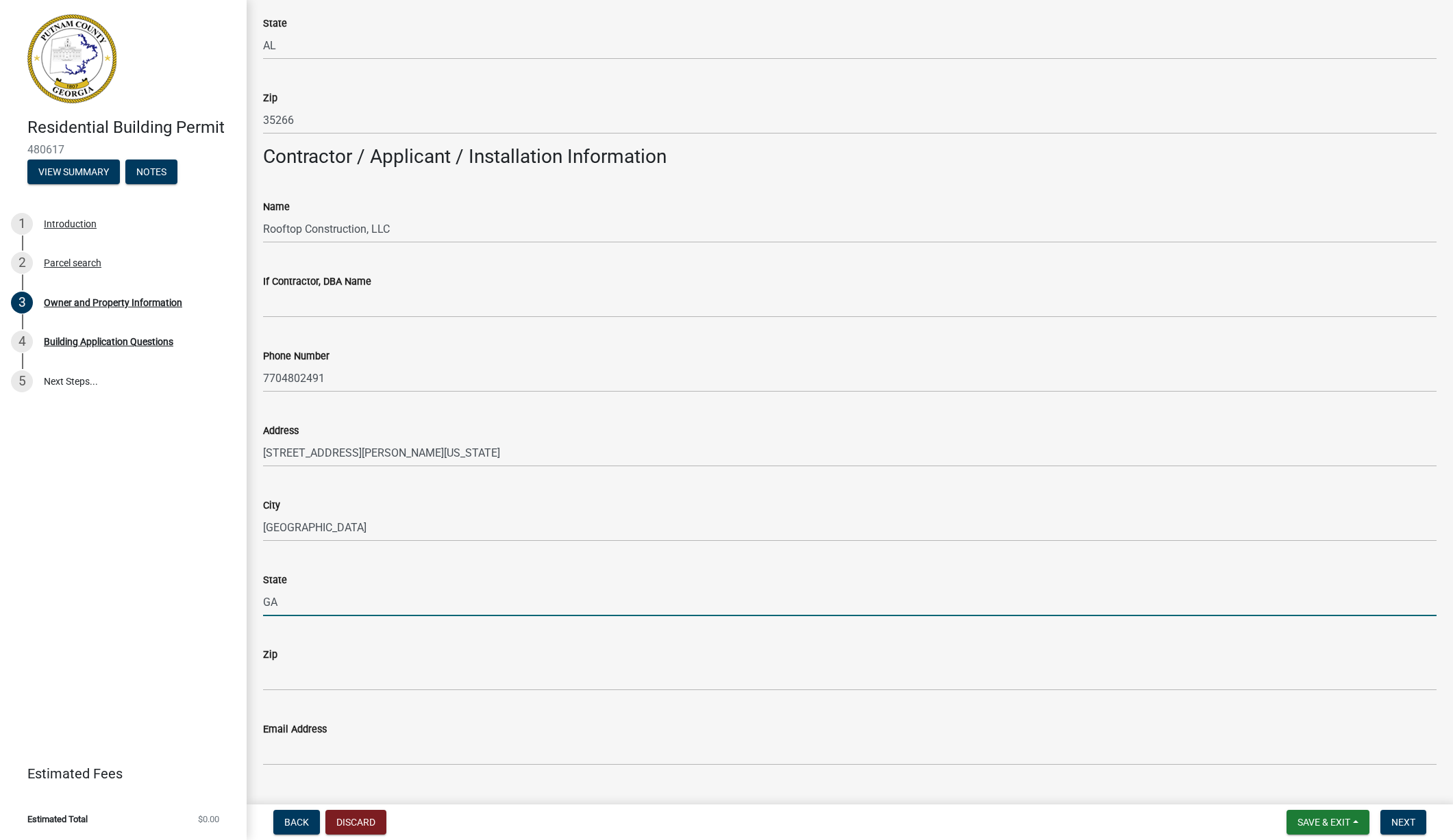
type input "GA"
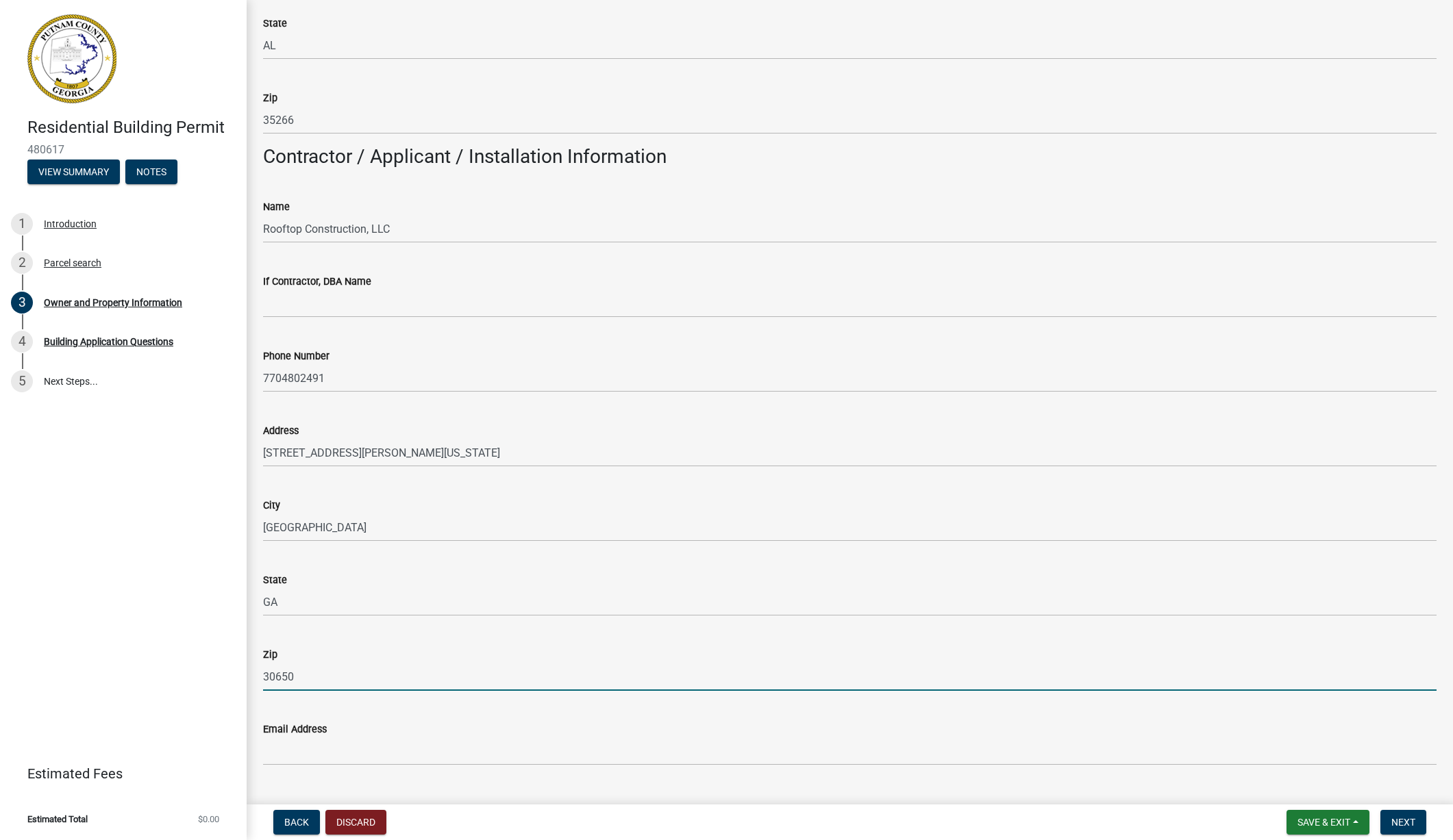
type input "30650"
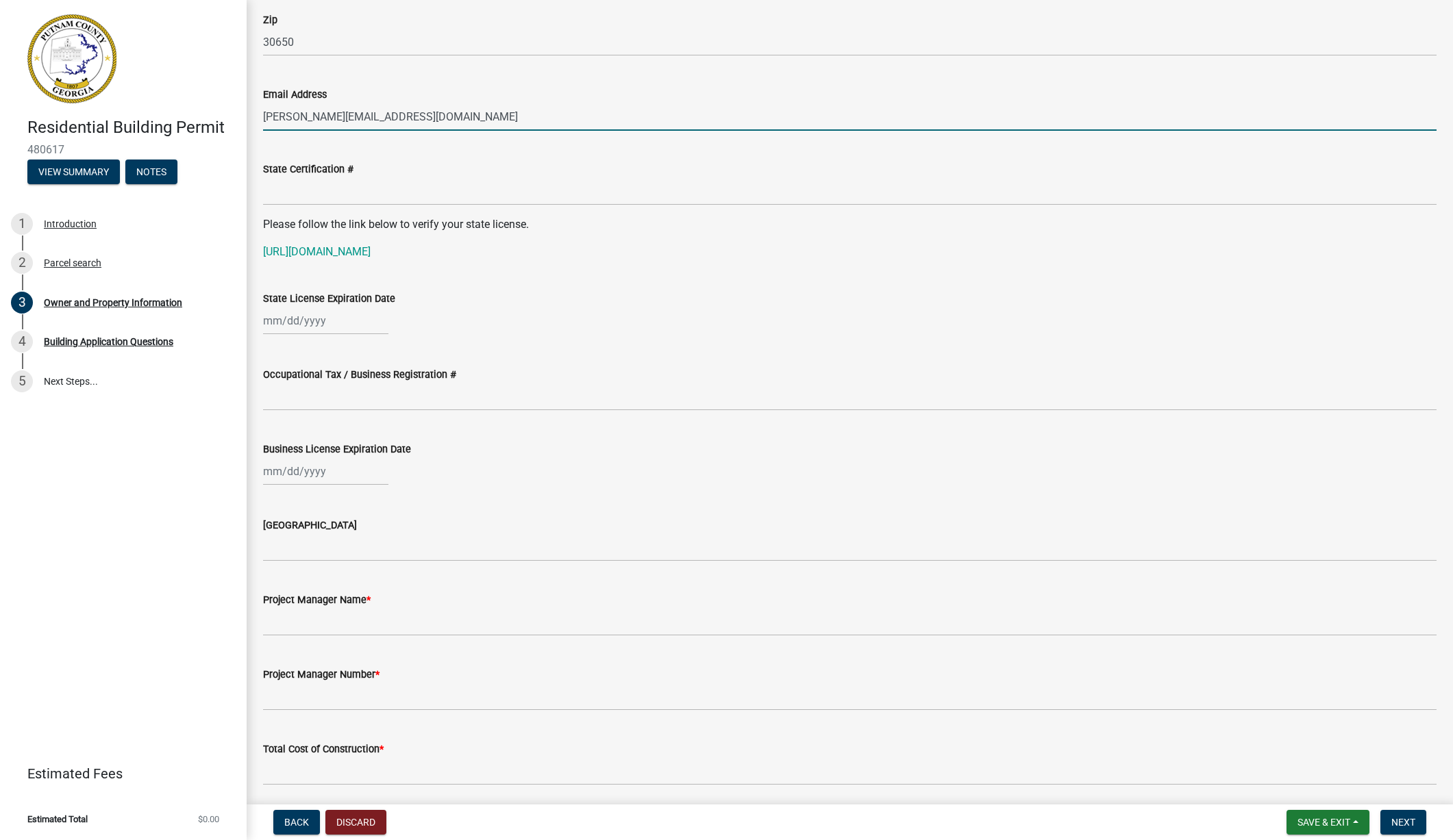
scroll to position [1622, 0]
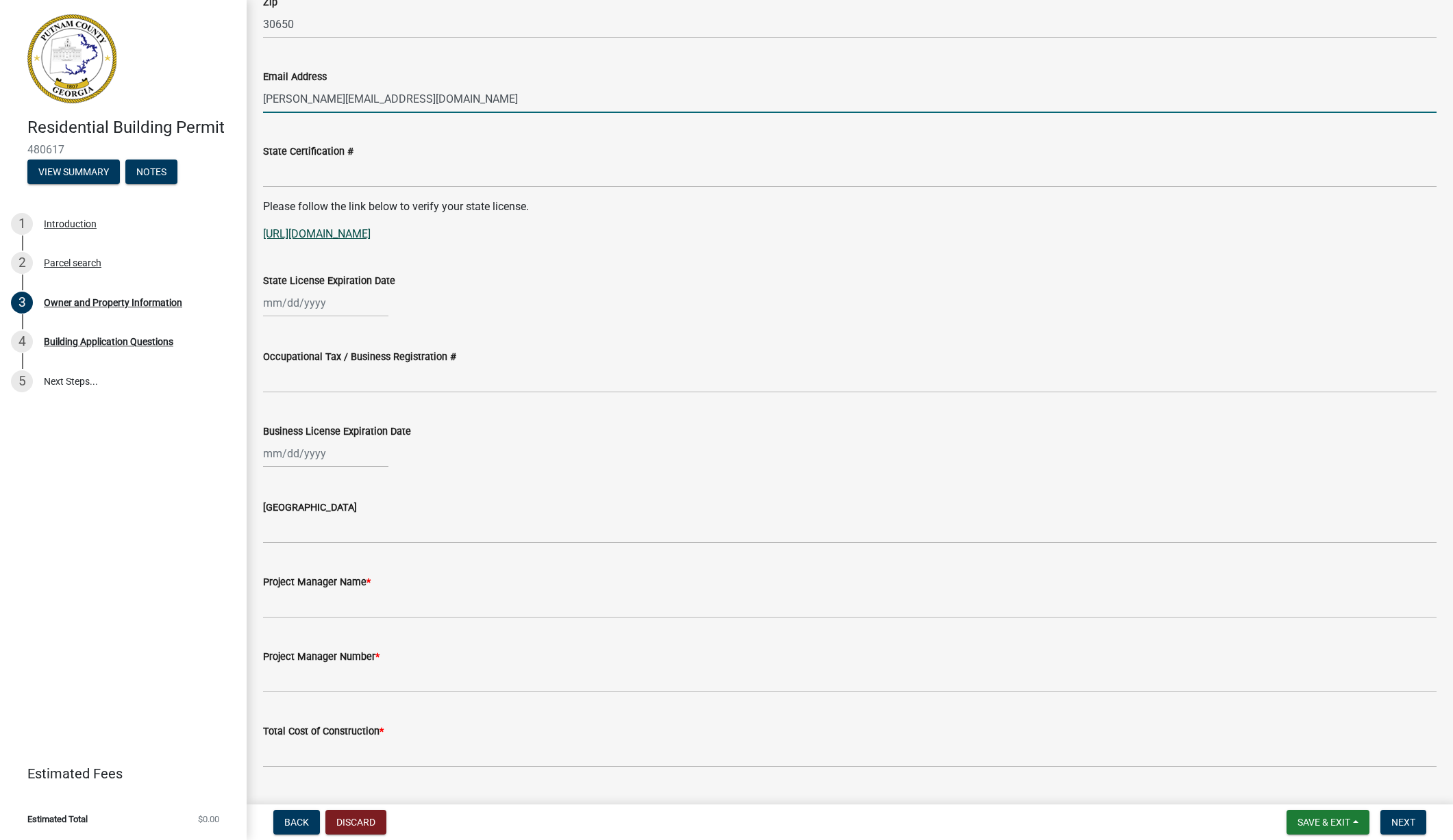
type input "[PERSON_NAME][EMAIL_ADDRESS][DOMAIN_NAME]"
click at [320, 227] on link "[URL][DOMAIN_NAME]" at bounding box center [317, 233] width 108 height 13
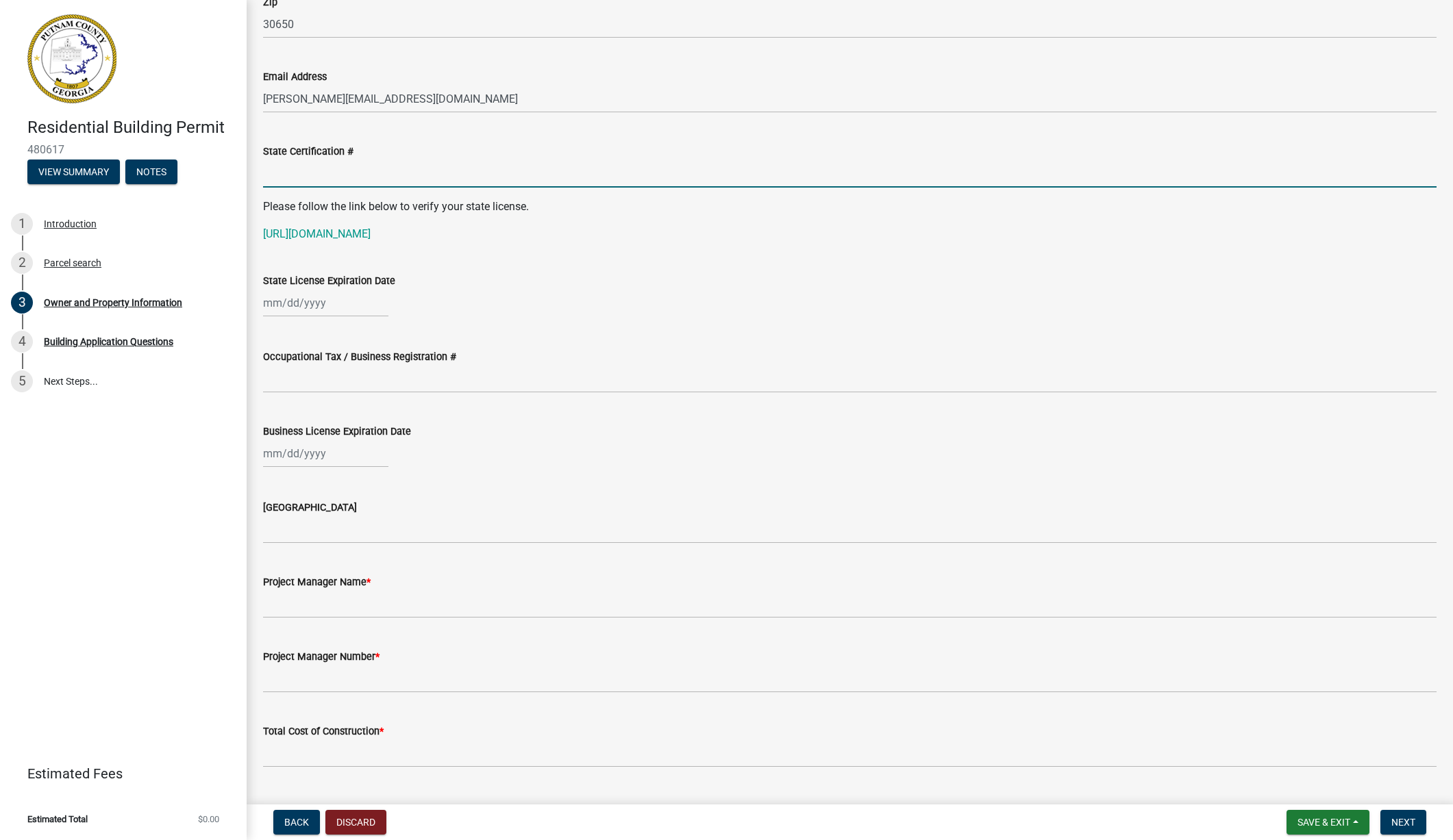
click at [295, 169] on input "State Certification #" at bounding box center [850, 173] width 1174 height 28
paste input "GCCO009422"
type input "GCCO009422"
click at [559, 320] on wm-data-entity-input "State License Expiration Date" at bounding box center [850, 291] width 1174 height 76
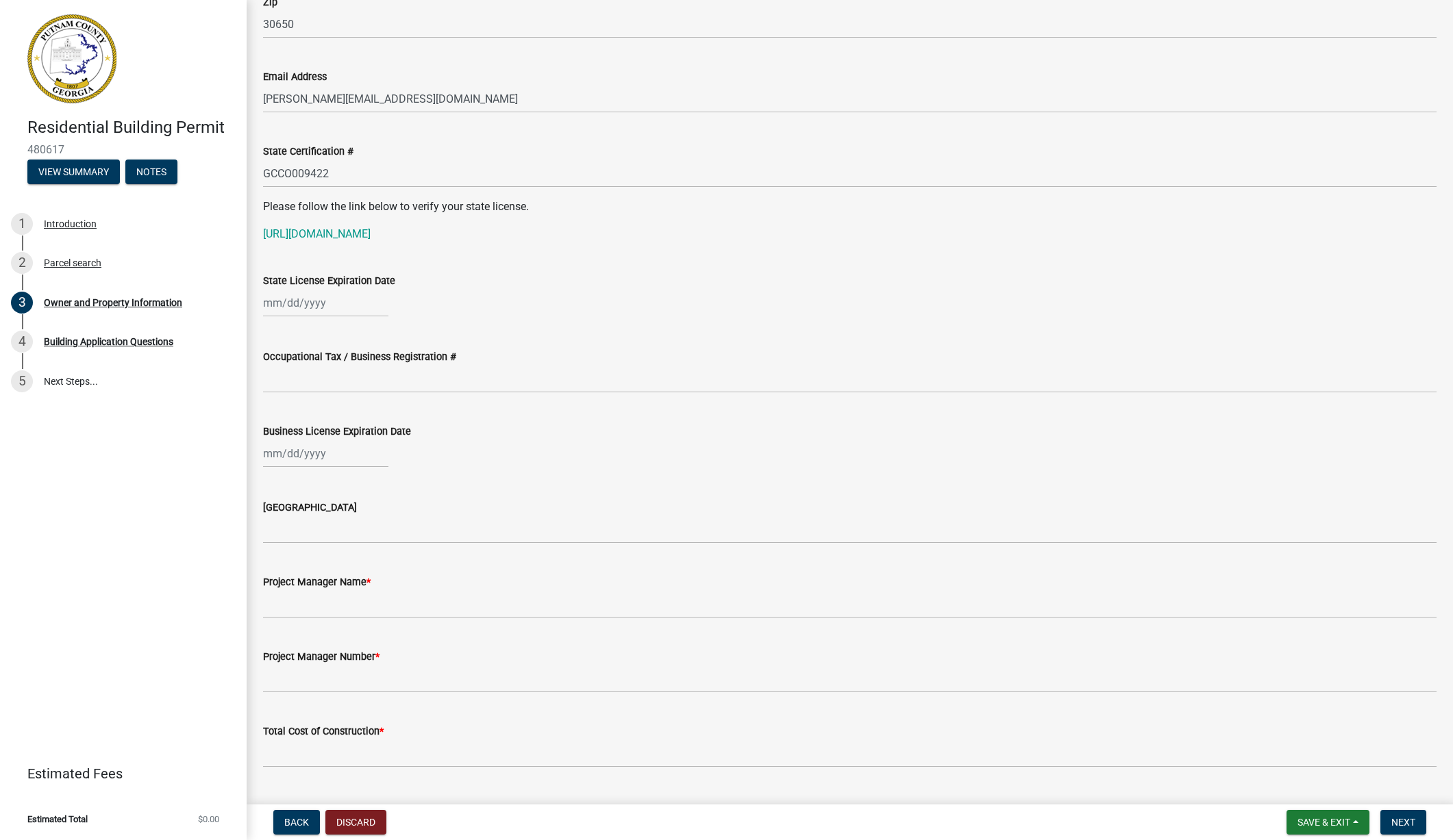
click at [284, 459] on div at bounding box center [326, 453] width 125 height 28
select select "9"
select select "2025"
click at [280, 452] on input "Business License Expiration Date" at bounding box center [326, 453] width 125 height 28
type input "[DATE]"
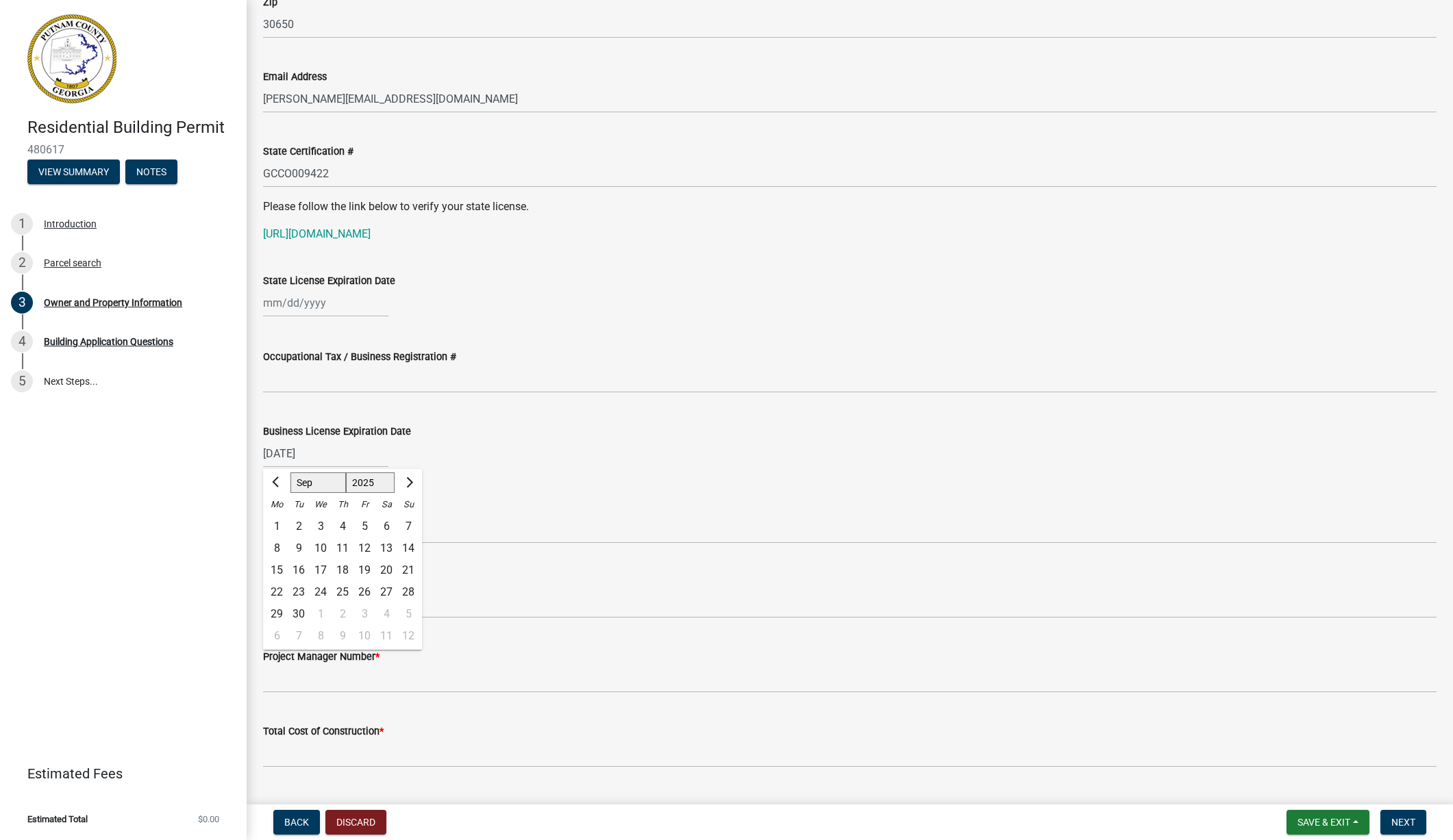
click at [565, 435] on div "Business License Expiration Date" at bounding box center [850, 432] width 1174 height 17
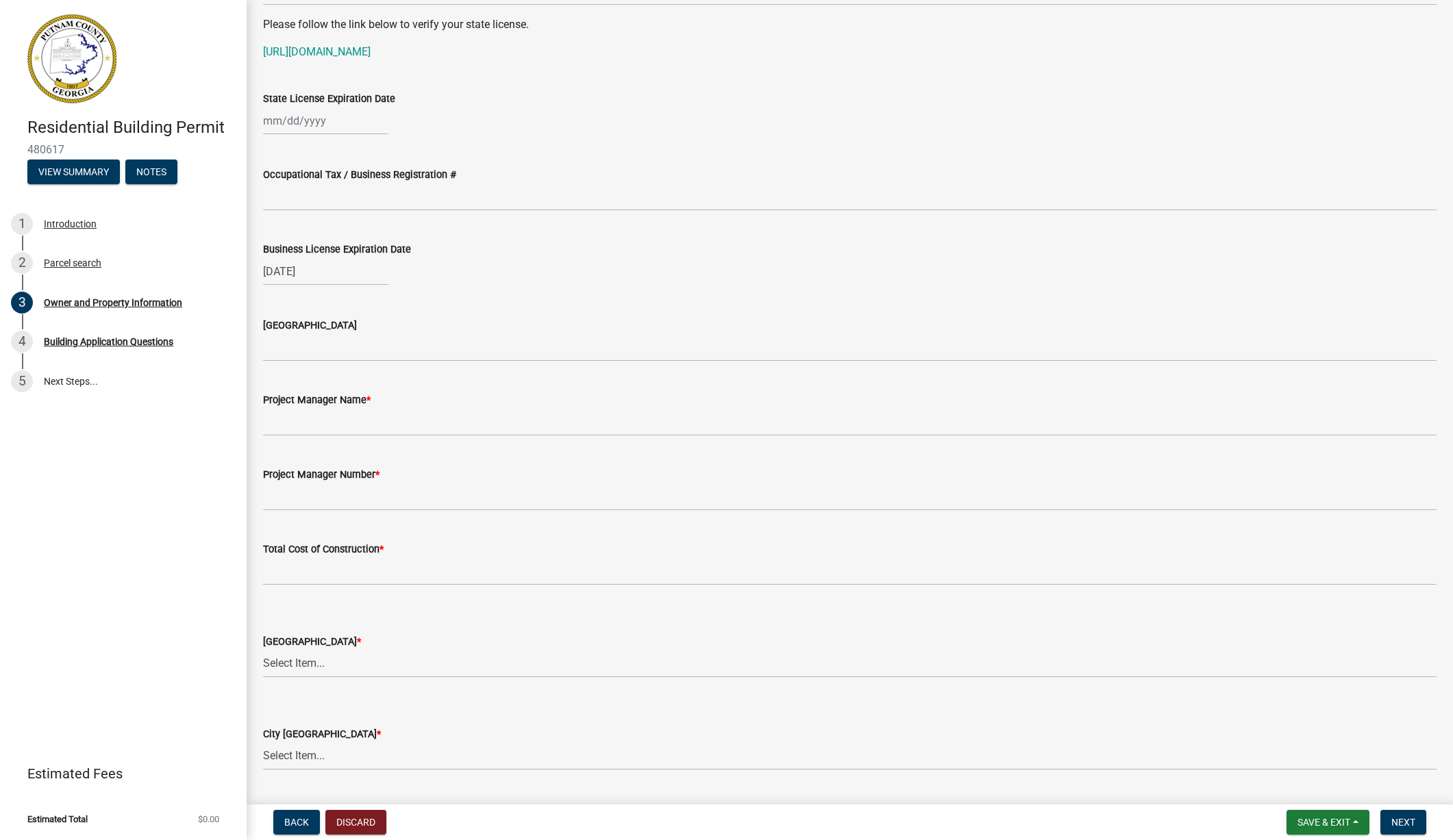
scroll to position [1807, 0]
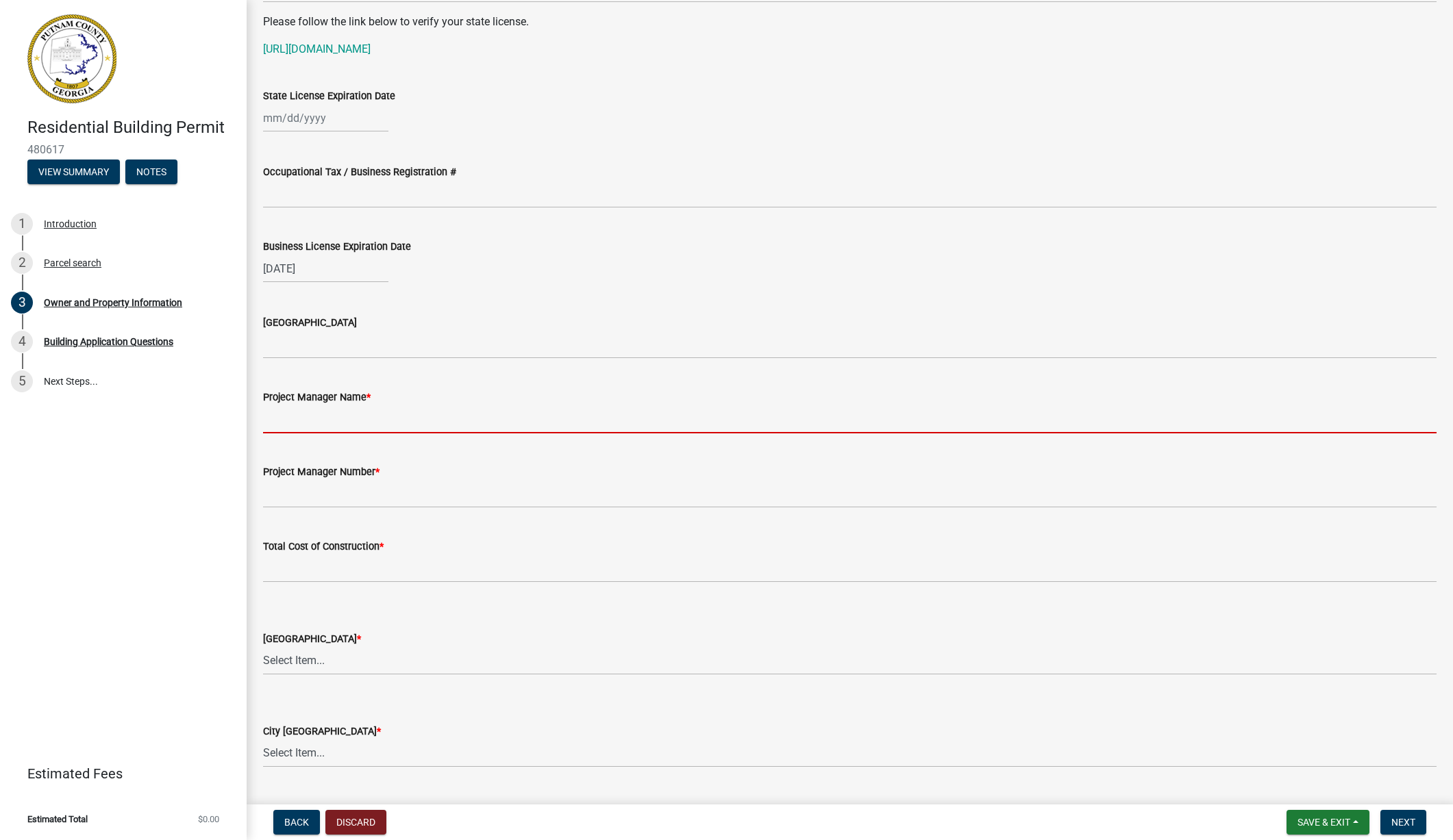
click at [304, 417] on input "Project Manager Name *" at bounding box center [850, 419] width 1174 height 28
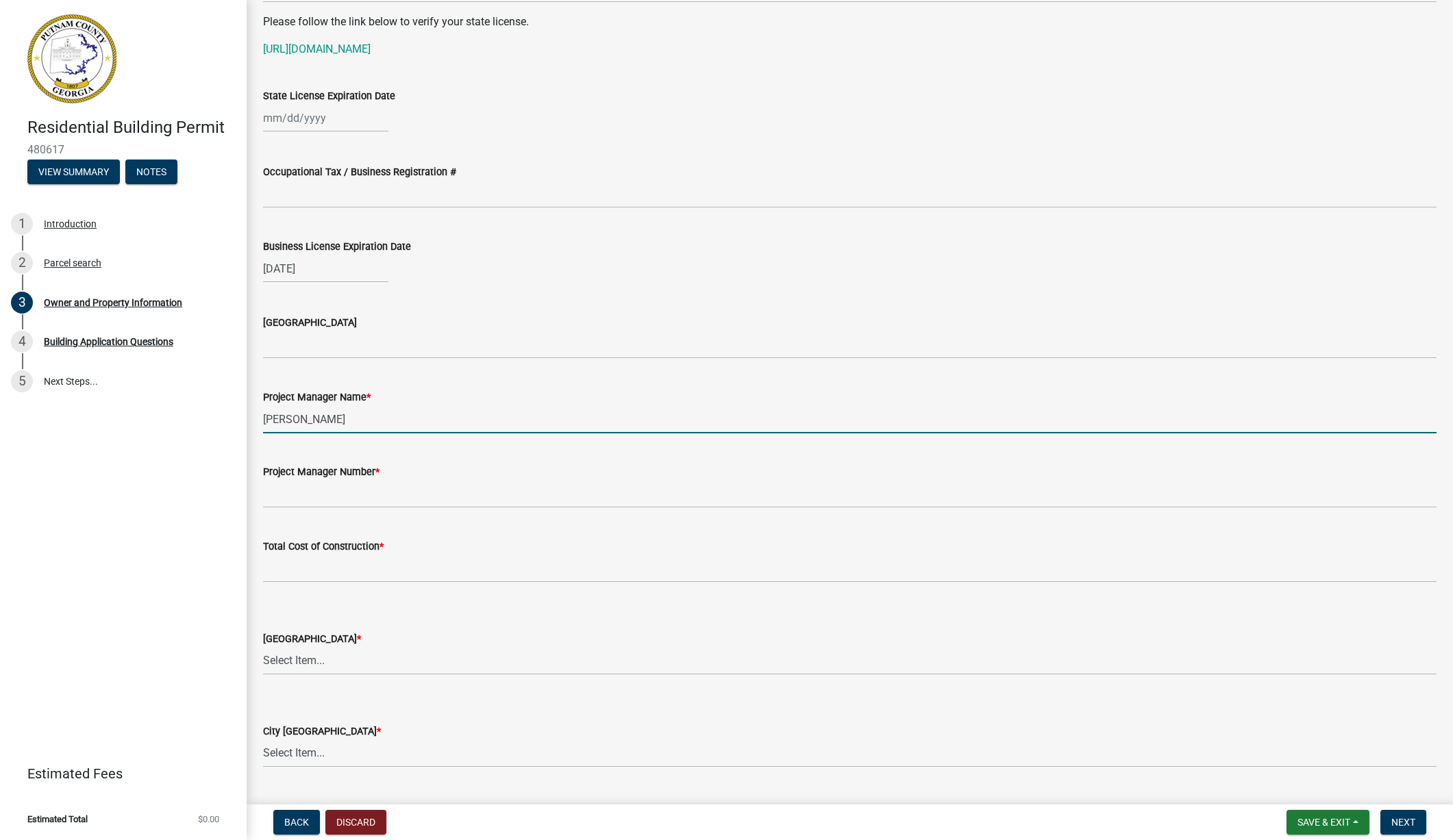
type input "[PERSON_NAME]"
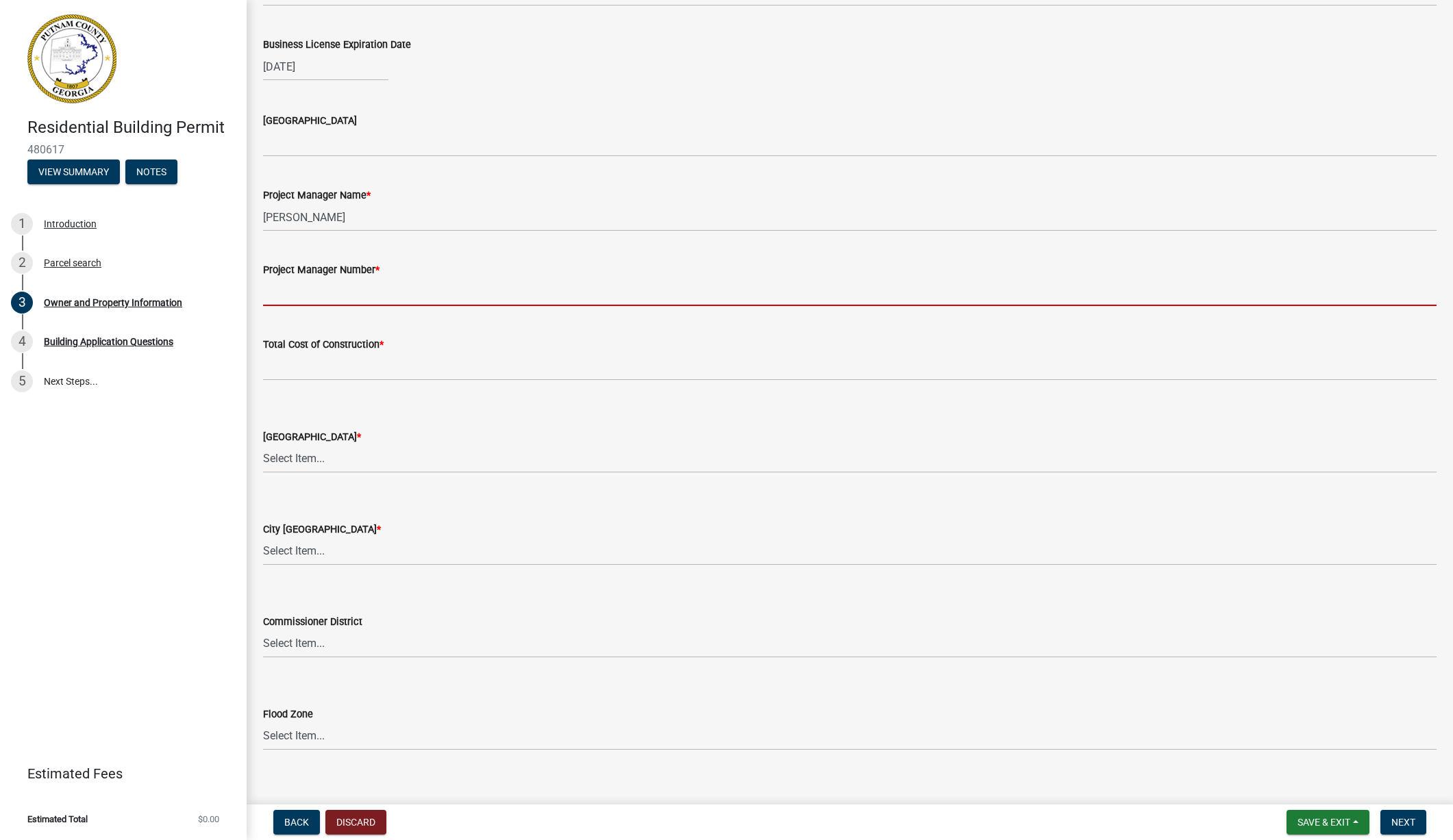
scroll to position [2026, 0]
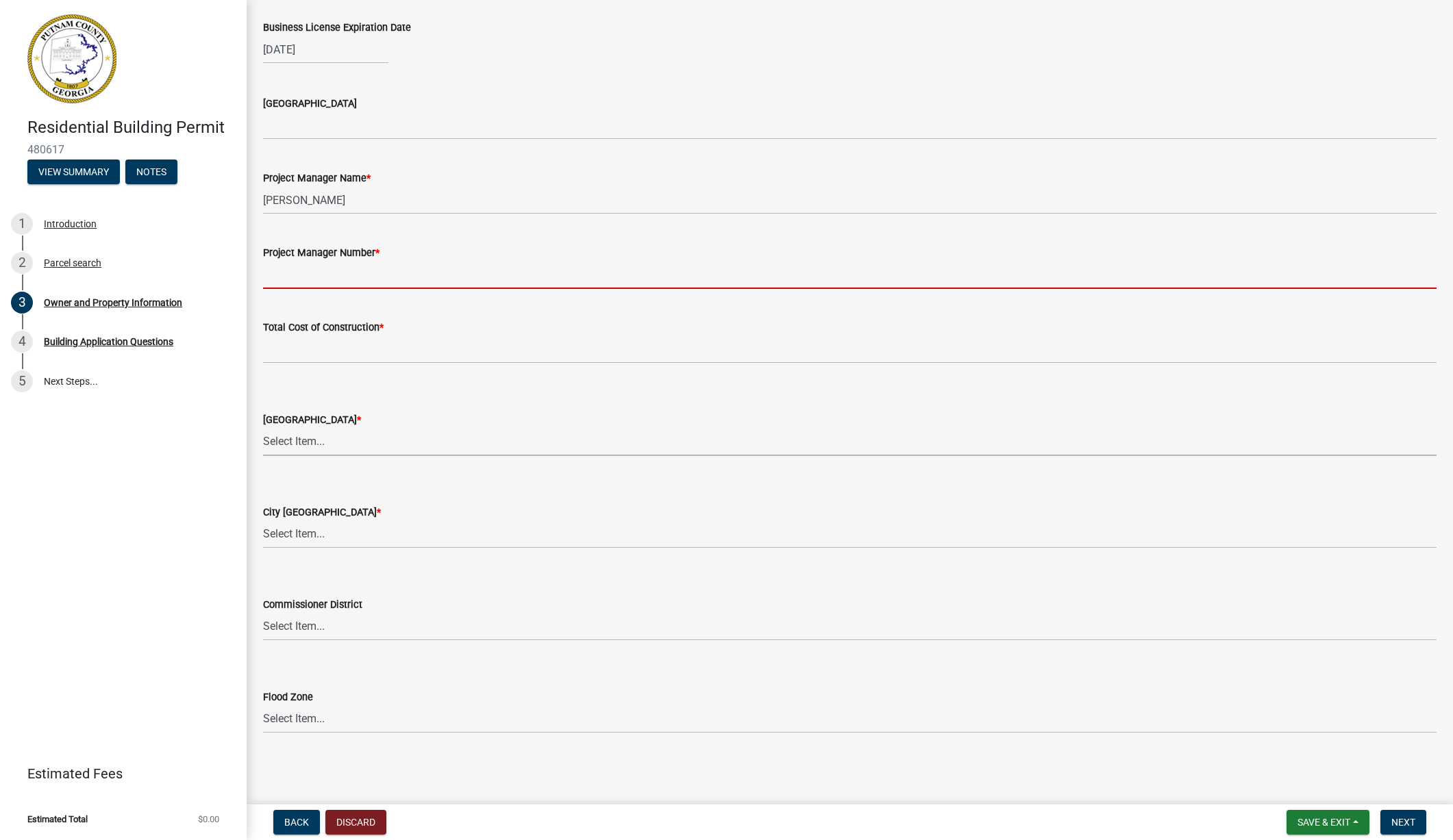
click at [325, 442] on div "County Zoning District * Select Item... AG-1 R-1R R-1 R-2 MHP RM-1 RM-3 C-1 C-2…" at bounding box center [850, 433] width 1174 height 44
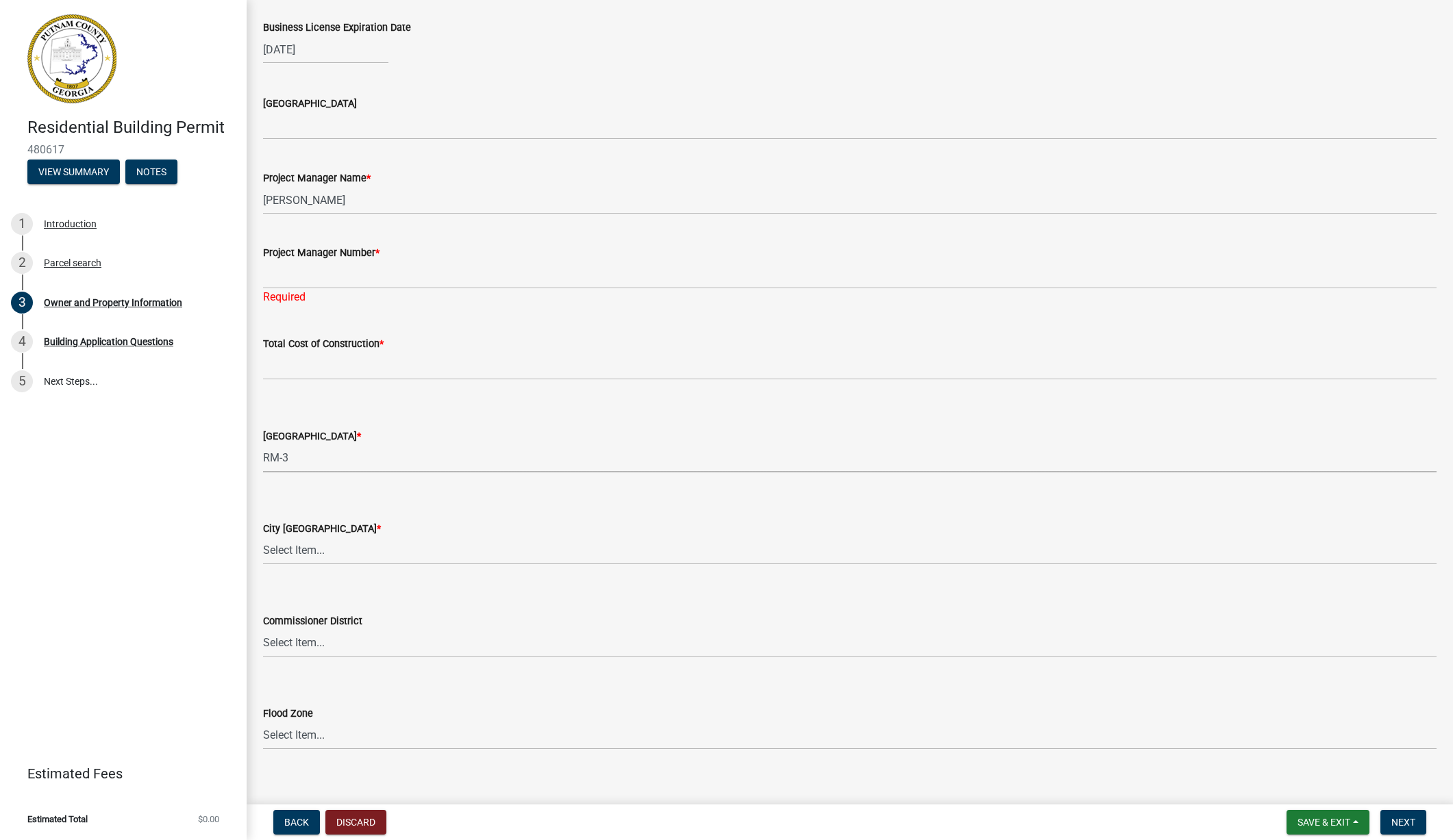
click at [263, 445] on select "Select Item... AG-1 R-1R R-1 R-2 MHP RM-1 RM-3 C-1 C-2 I-M PUD N/A" at bounding box center [850, 459] width 1174 height 28
select select "0688c8c3-ca83-4764-a677-531fbc17e6cb"
click at [328, 549] on select "Select Item... A-1 A-2 R-1 R-2 R-3 R-4 MHP C-1 C-2 I-1 I-2 DB FH H-P N/A" at bounding box center [850, 551] width 1174 height 28
click at [263, 537] on select "Select Item... A-1 A-2 R-1 R-2 R-3 R-4 MHP C-1 C-2 I-1 I-2 DB FH H-P N/A" at bounding box center [850, 551] width 1174 height 28
select select "baca39b5-529a-4592-b8f9-0b9bae35b1c2"
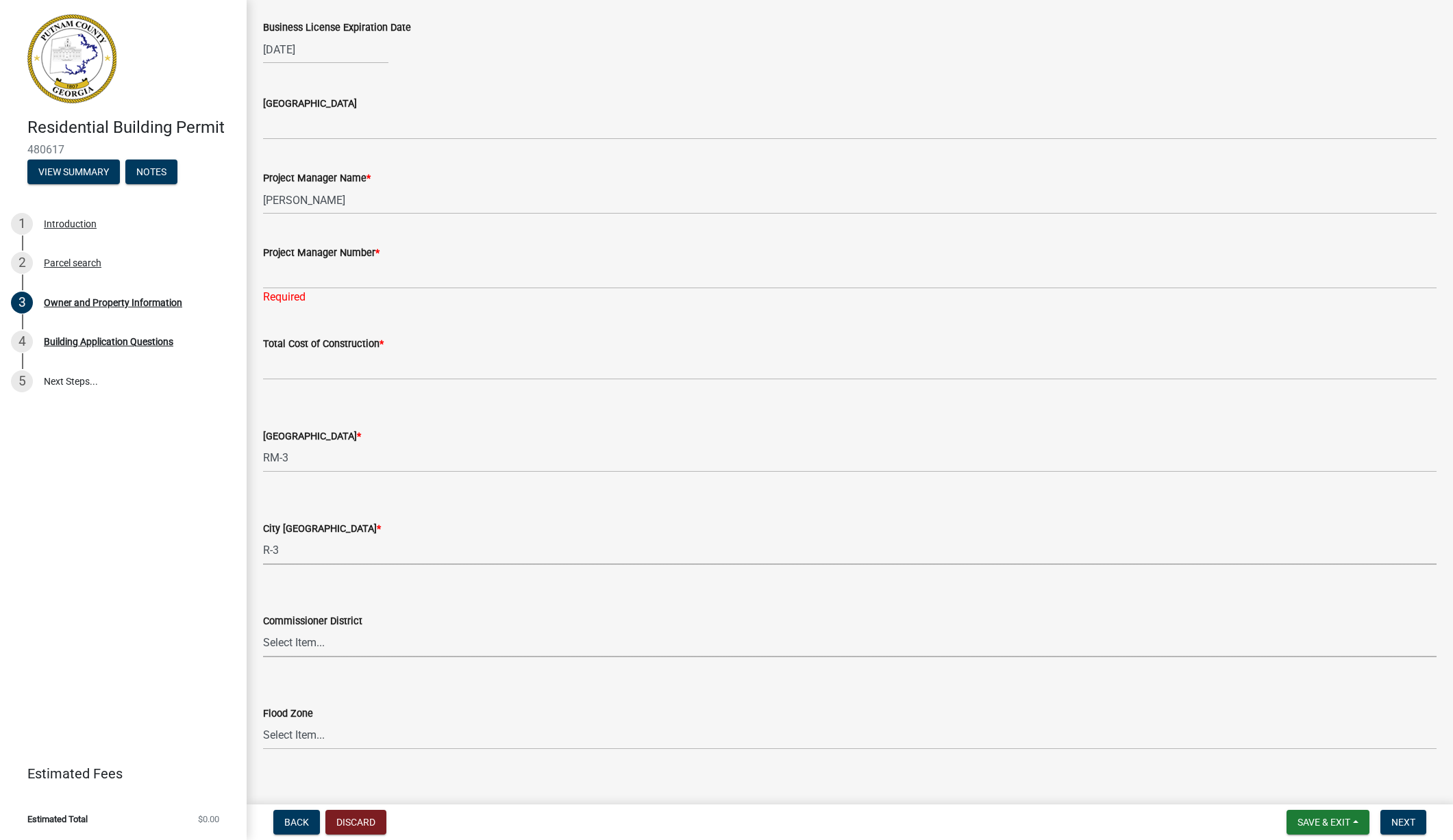
click at [311, 636] on select "Select Item... District 1 District 2 District 3 District 4" at bounding box center [850, 643] width 1174 height 28
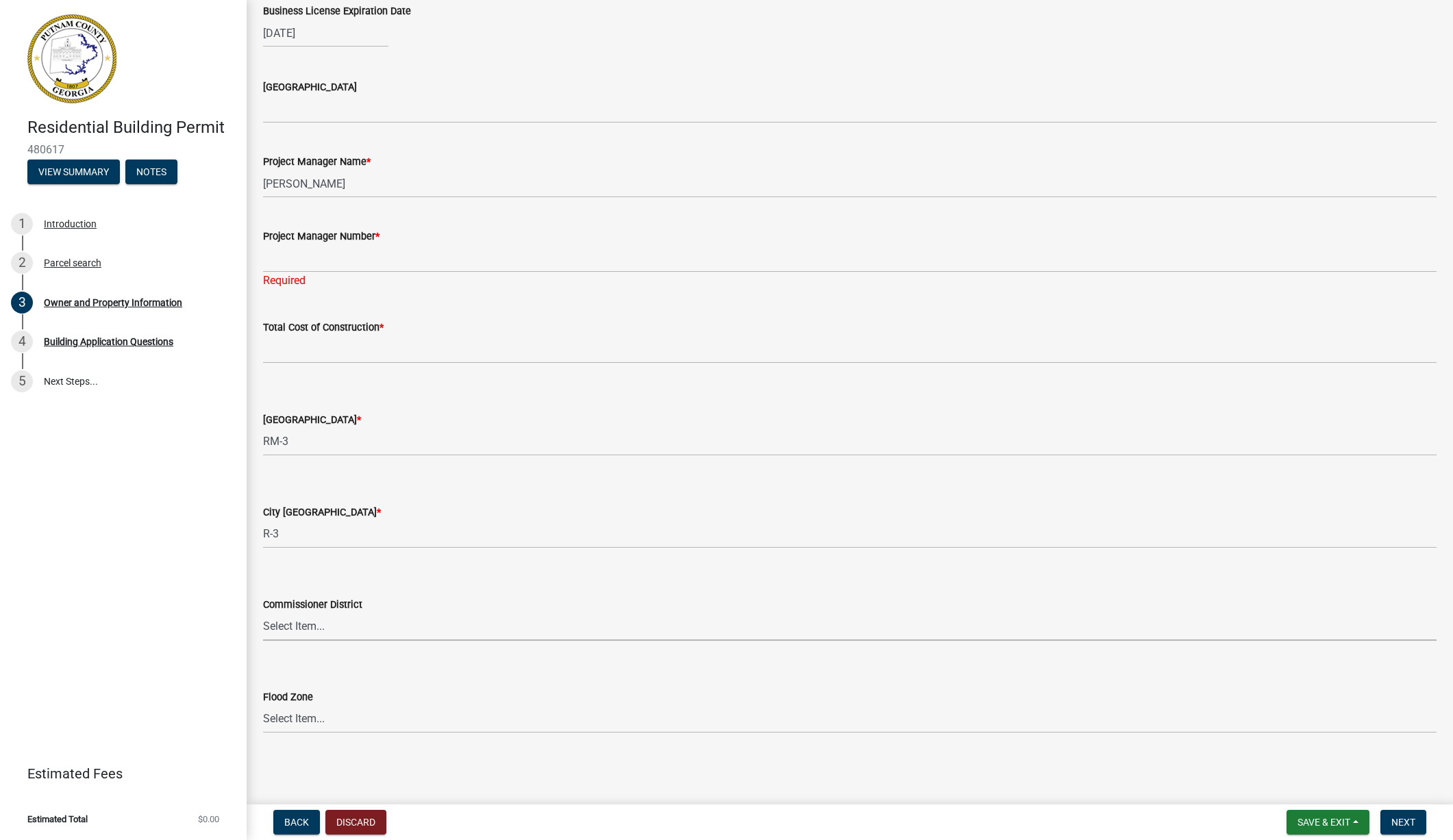
click at [319, 703] on div "Flood Zone" at bounding box center [850, 697] width 1174 height 17
click at [314, 714] on select "Select Item... Zone A Zone V Zone A99 Zone AE Zone AO Zone AH Zone VE Zone AR Z…" at bounding box center [850, 719] width 1174 height 28
click at [282, 349] on input "text" at bounding box center [850, 349] width 1174 height 28
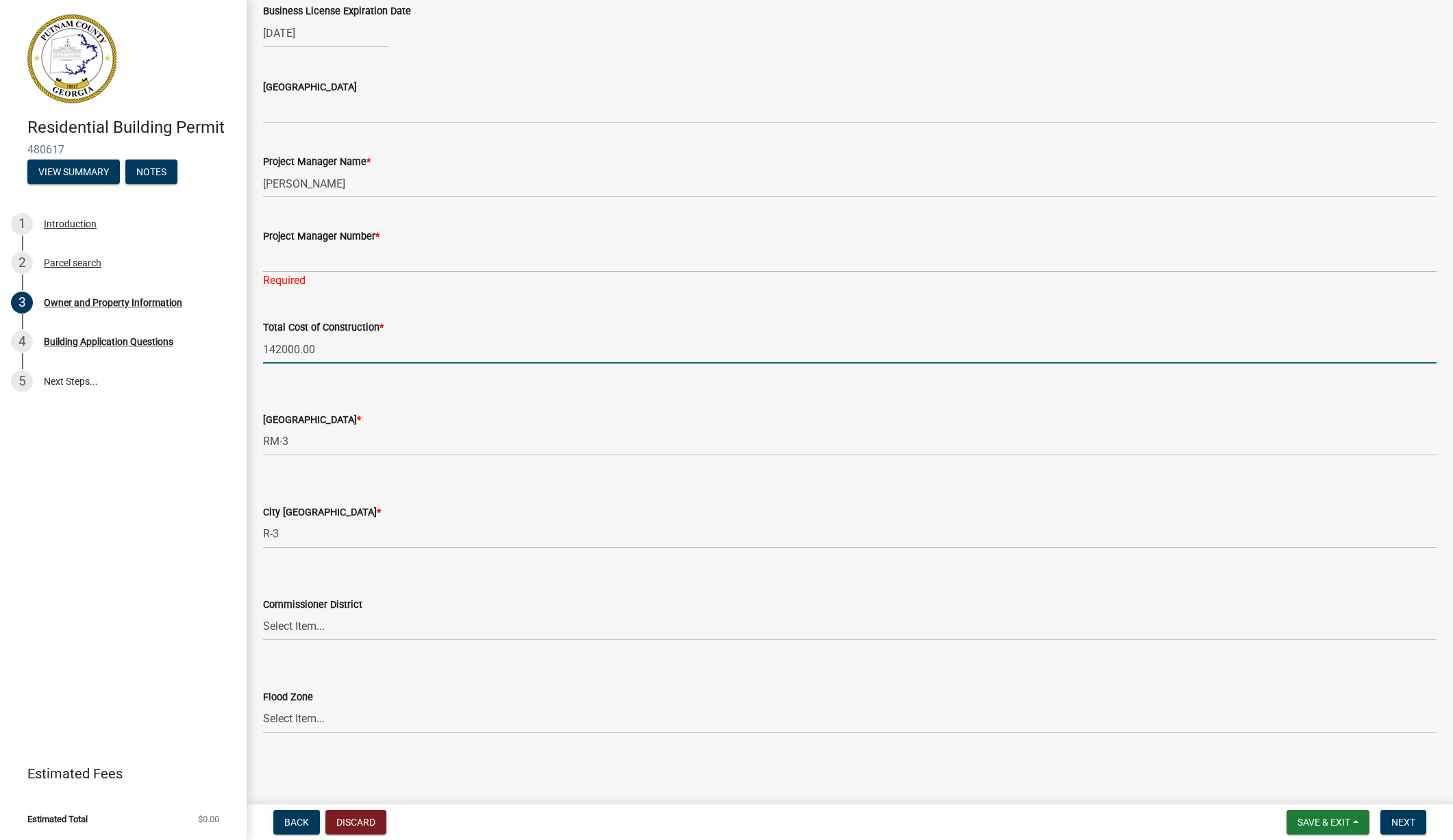
click at [282, 349] on input "142000.00" at bounding box center [850, 349] width 1174 height 28
type input "142000"
click at [607, 378] on div "County Zoning District * Select Item... AG-1 R-1R R-1 R-2 MHP RM-1 RM-3 C-1 C-2…" at bounding box center [850, 416] width 1174 height 80
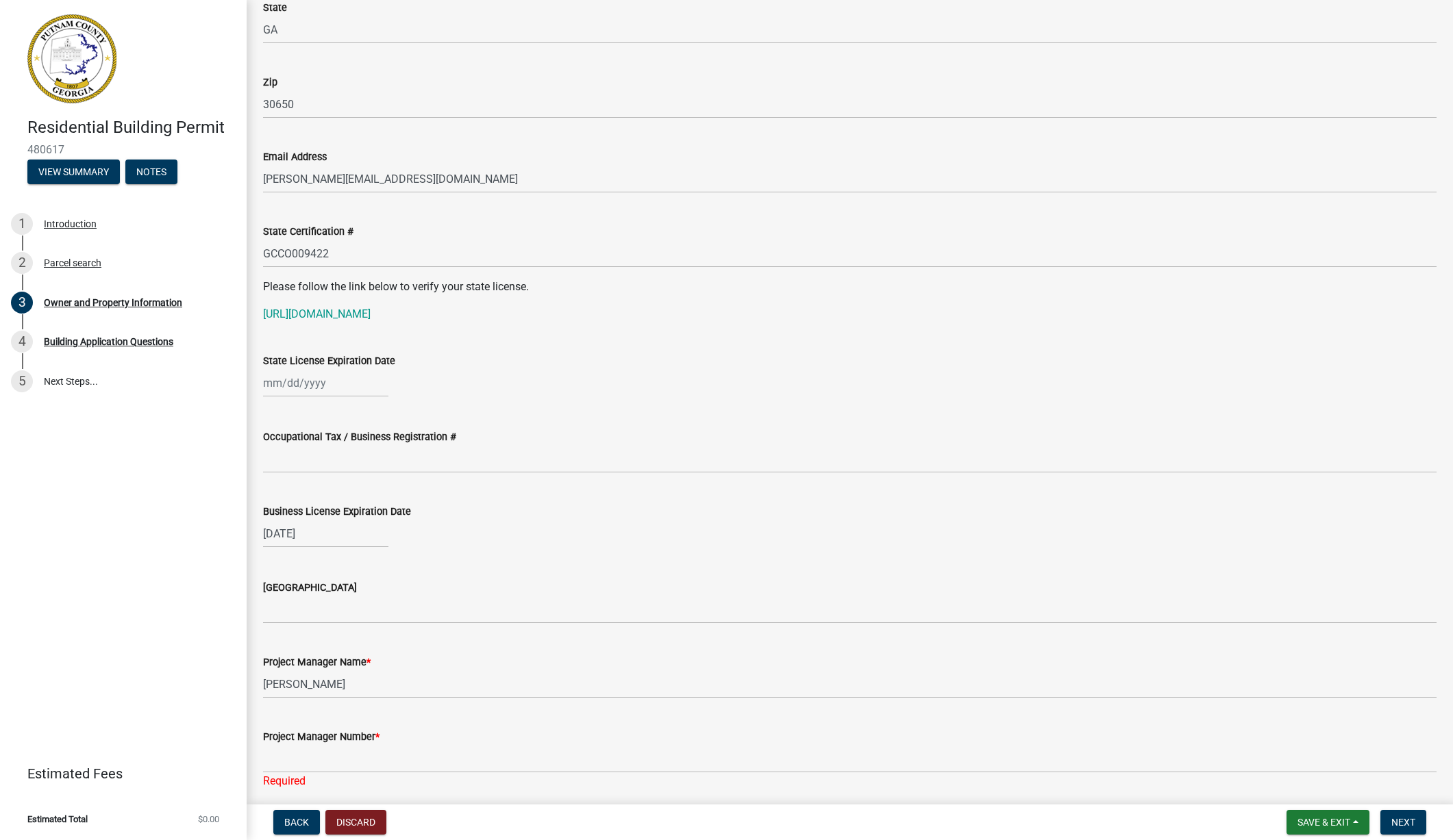
scroll to position [1543, 0]
select select "9"
select select "2025"
click at [266, 385] on div "[PERSON_NAME] Feb Mar Apr [PERSON_NAME][DATE] Oct Nov [DATE] 1526 1527 1528 152…" at bounding box center [326, 381] width 125 height 28
click at [266, 383] on input "State License Expiration Date" at bounding box center [326, 381] width 125 height 28
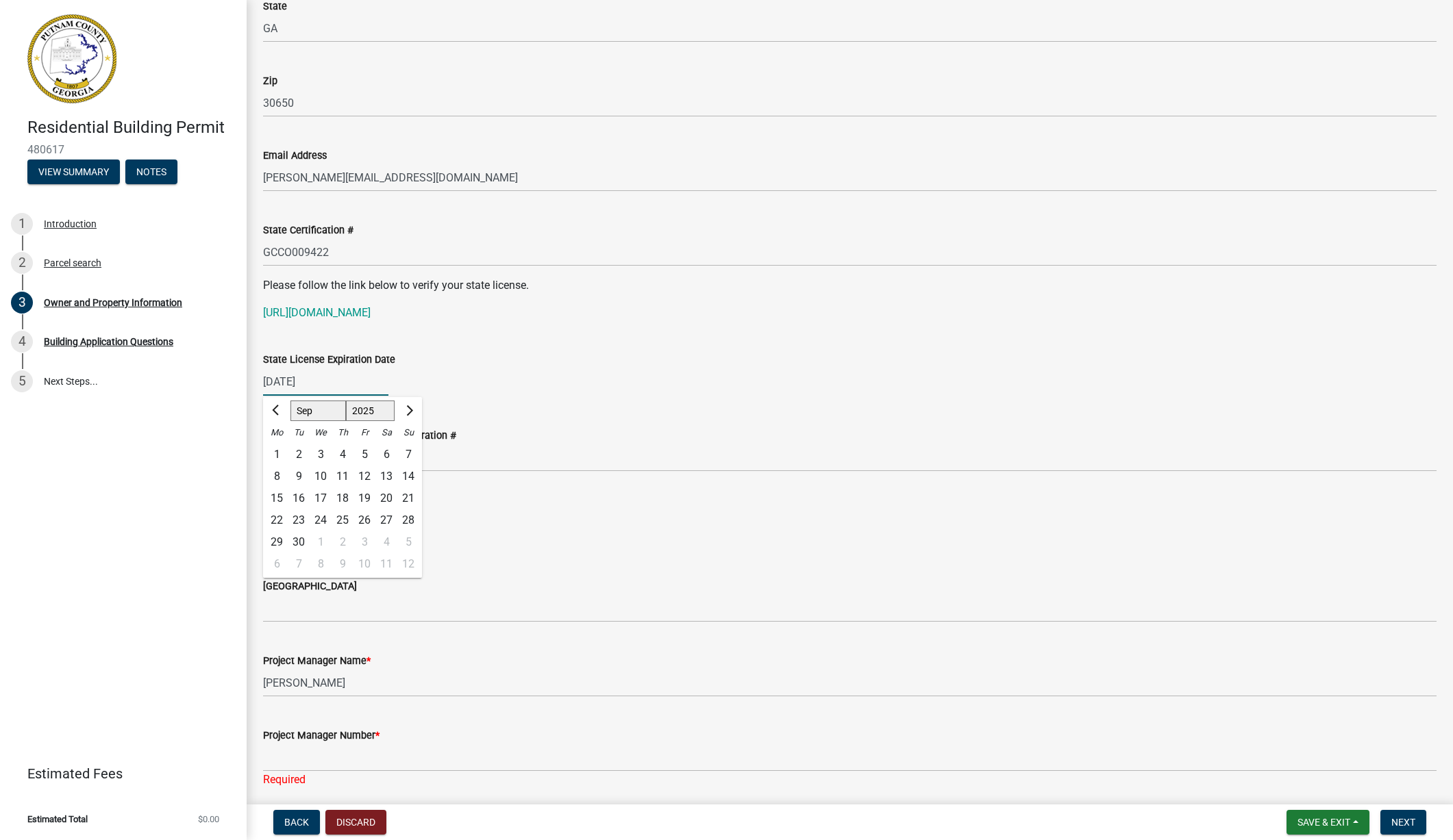
type input "[DATE]"
click at [404, 356] on div "State License Expiration Date" at bounding box center [850, 359] width 1174 height 17
click at [338, 533] on div "[DATE]" at bounding box center [326, 532] width 125 height 28
select select "6"
select select "2026"
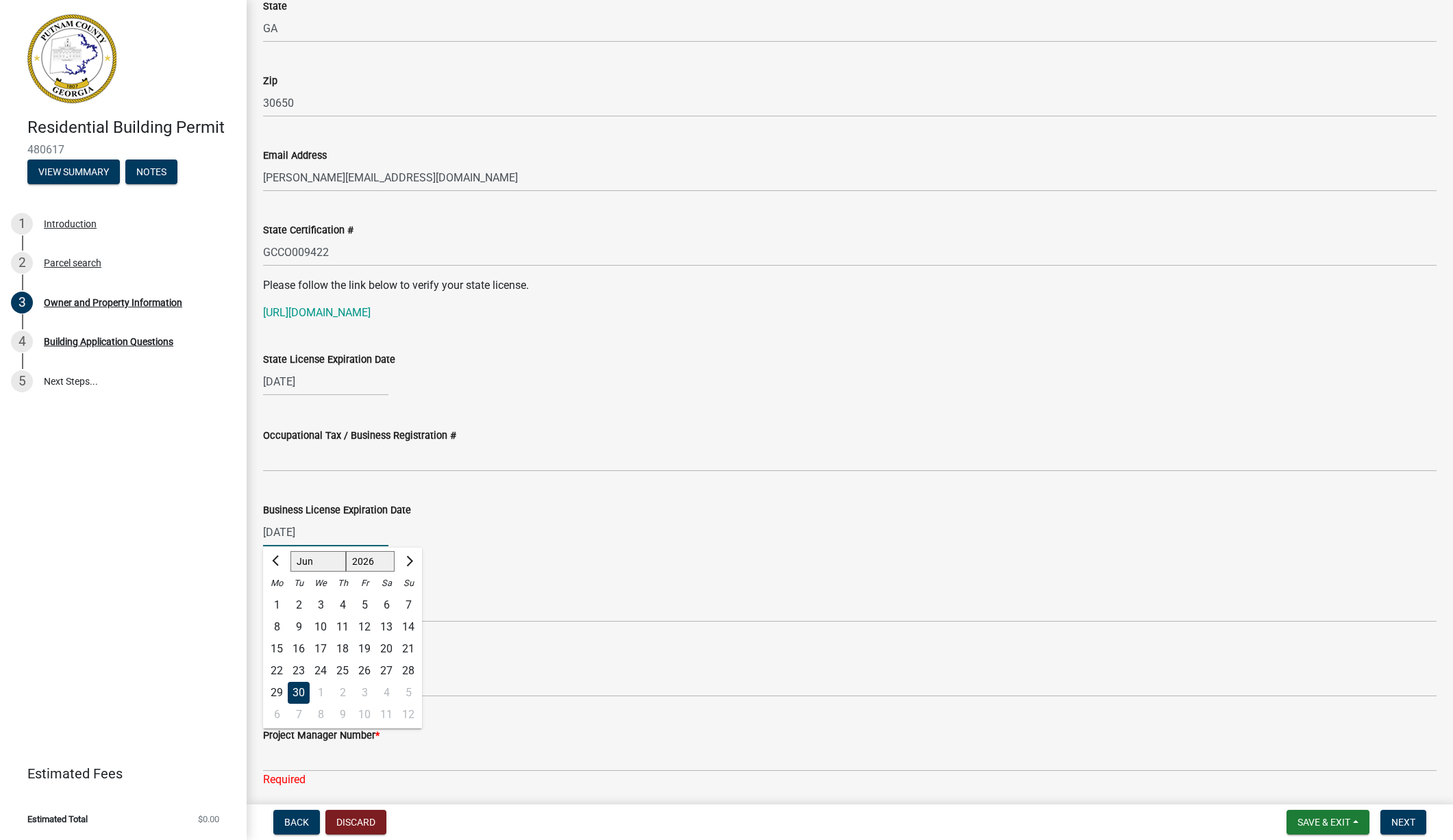
drag, startPoint x: 319, startPoint y: 533, endPoint x: 237, endPoint y: 535, distance: 82.0
click at [237, 535] on div "Residential Building Permit 480617 View Summary Notes 1 Introduction 2 Parcel s…" at bounding box center [726, 420] width 1453 height 840
click at [565, 507] on div "Business License Expiration Date" at bounding box center [850, 510] width 1174 height 17
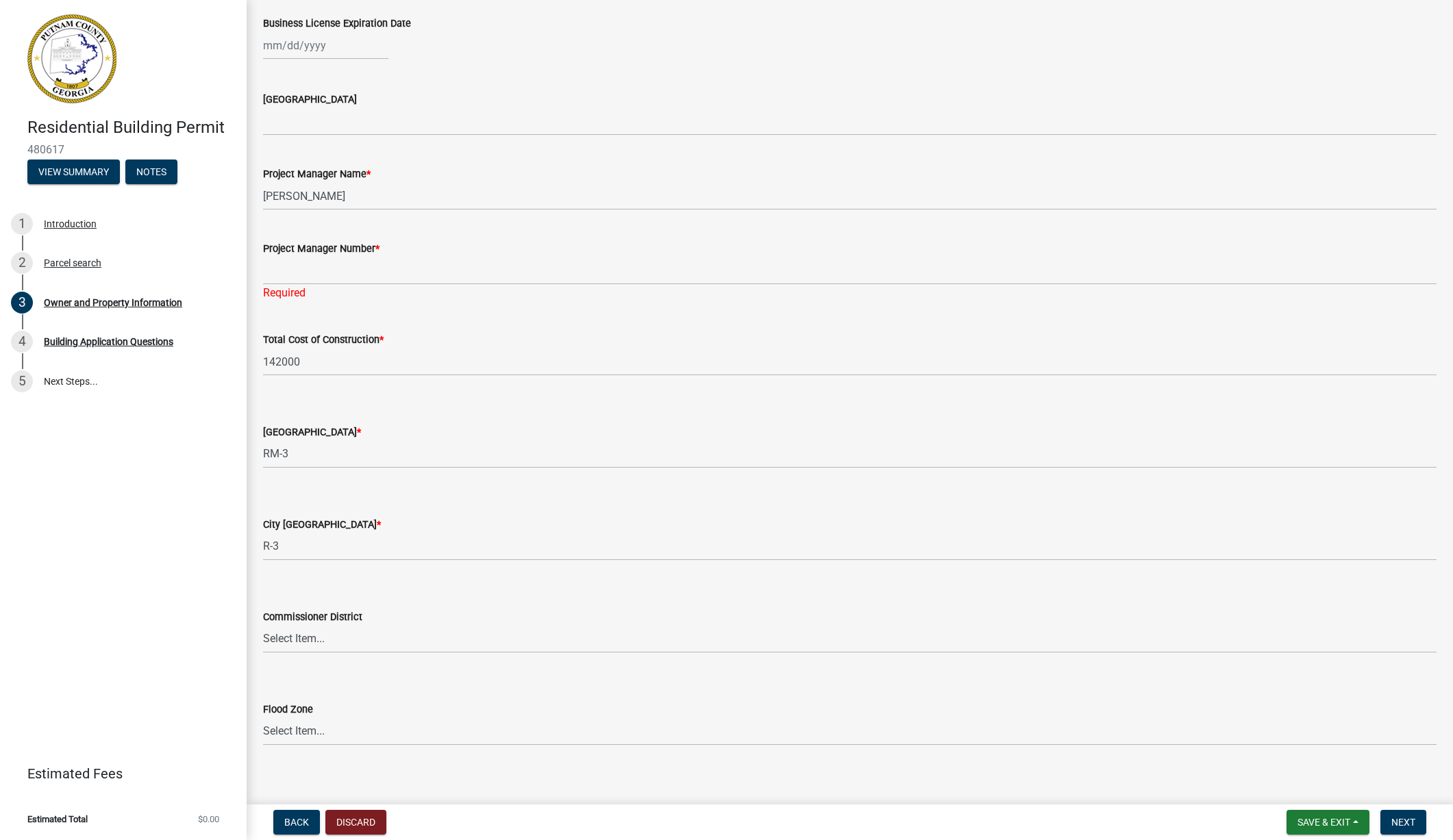
scroll to position [2042, 0]
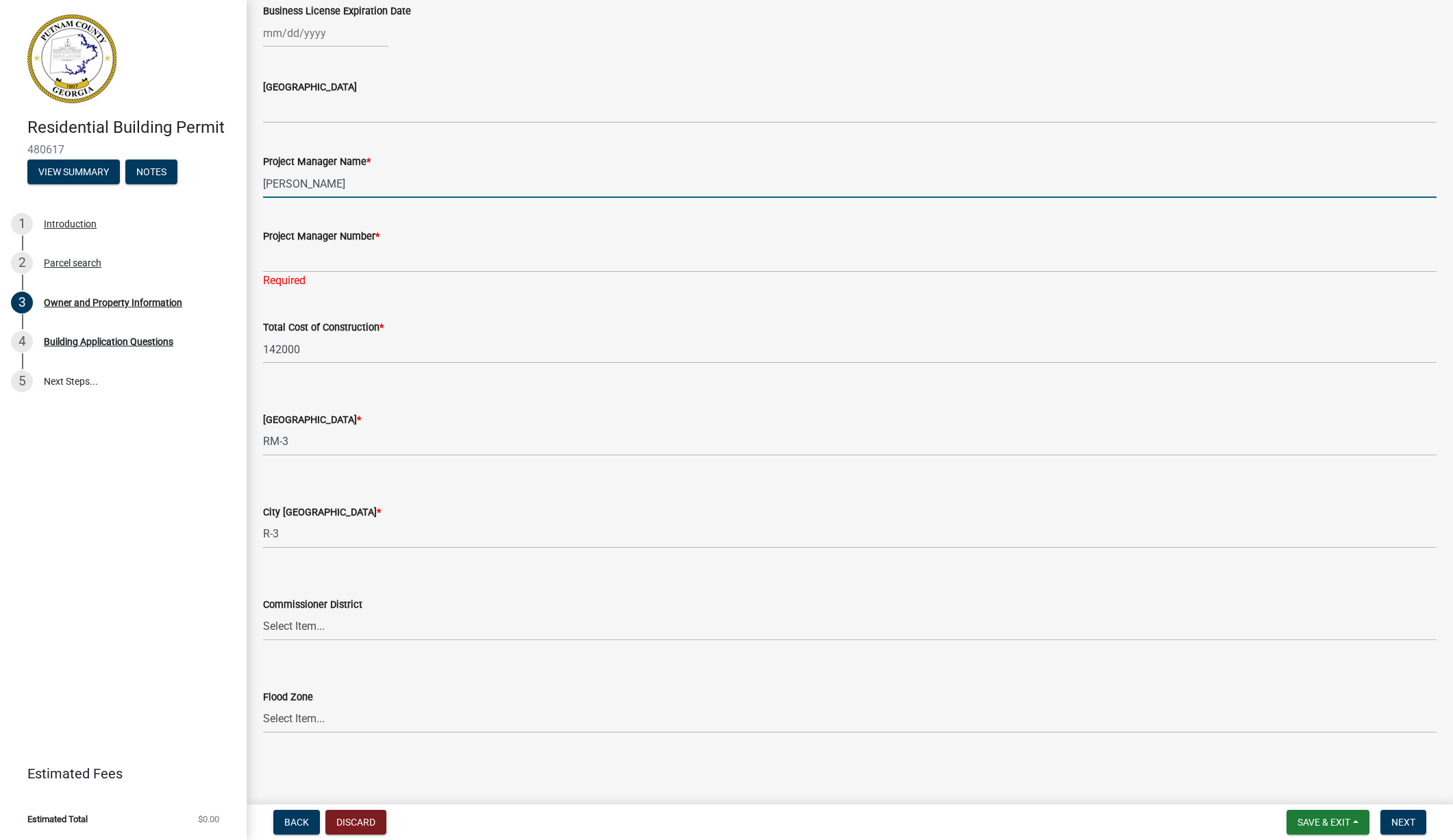
drag, startPoint x: 347, startPoint y: 184, endPoint x: 272, endPoint y: 175, distance: 75.5
click at [272, 175] on input "[PERSON_NAME]" at bounding box center [850, 184] width 1174 height 28
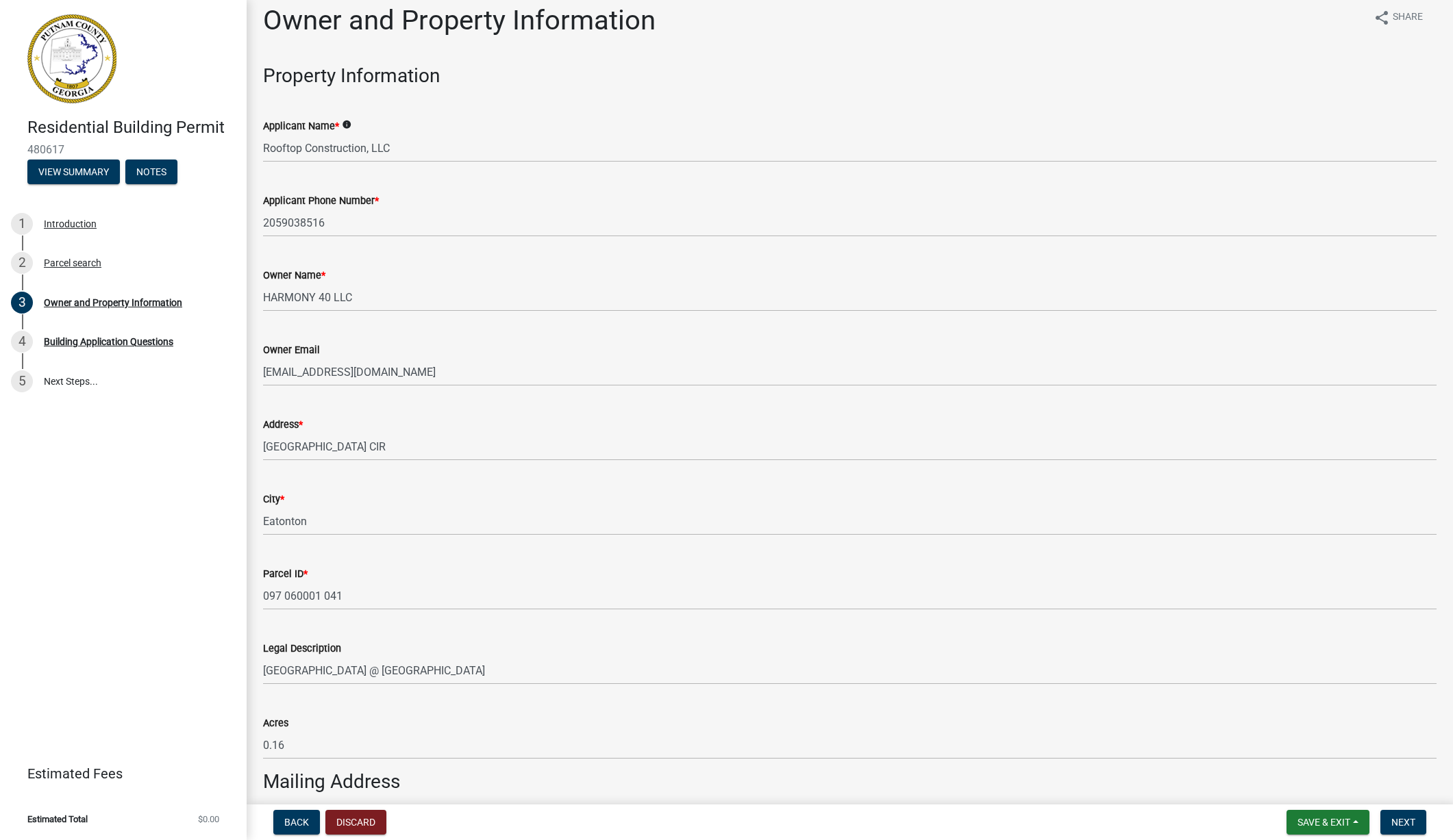
scroll to position [0, 0]
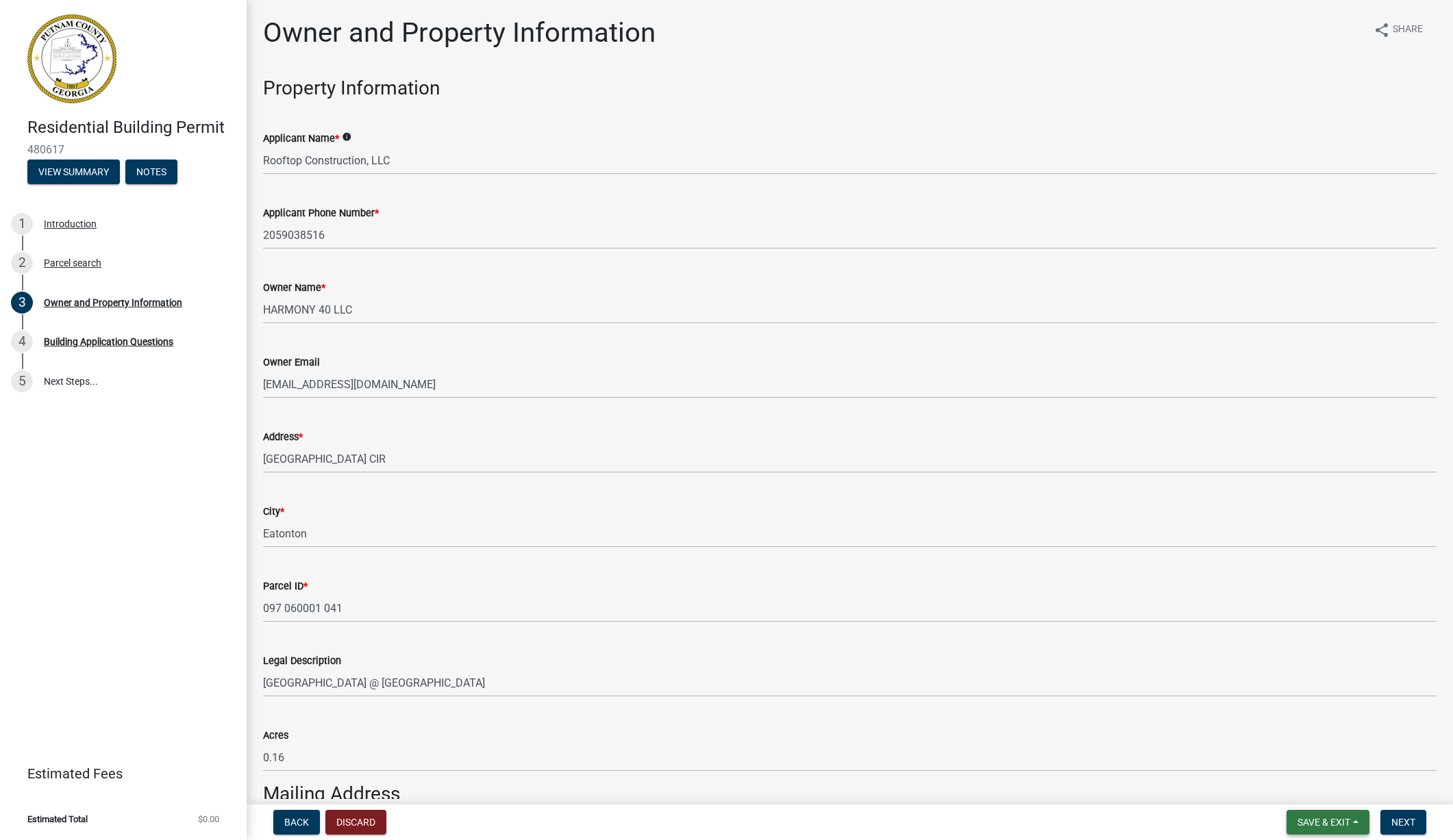
click at [1326, 819] on span "Save & Exit" at bounding box center [1323, 822] width 53 height 11
click at [1307, 786] on button "Save & Exit" at bounding box center [1315, 787] width 110 height 33
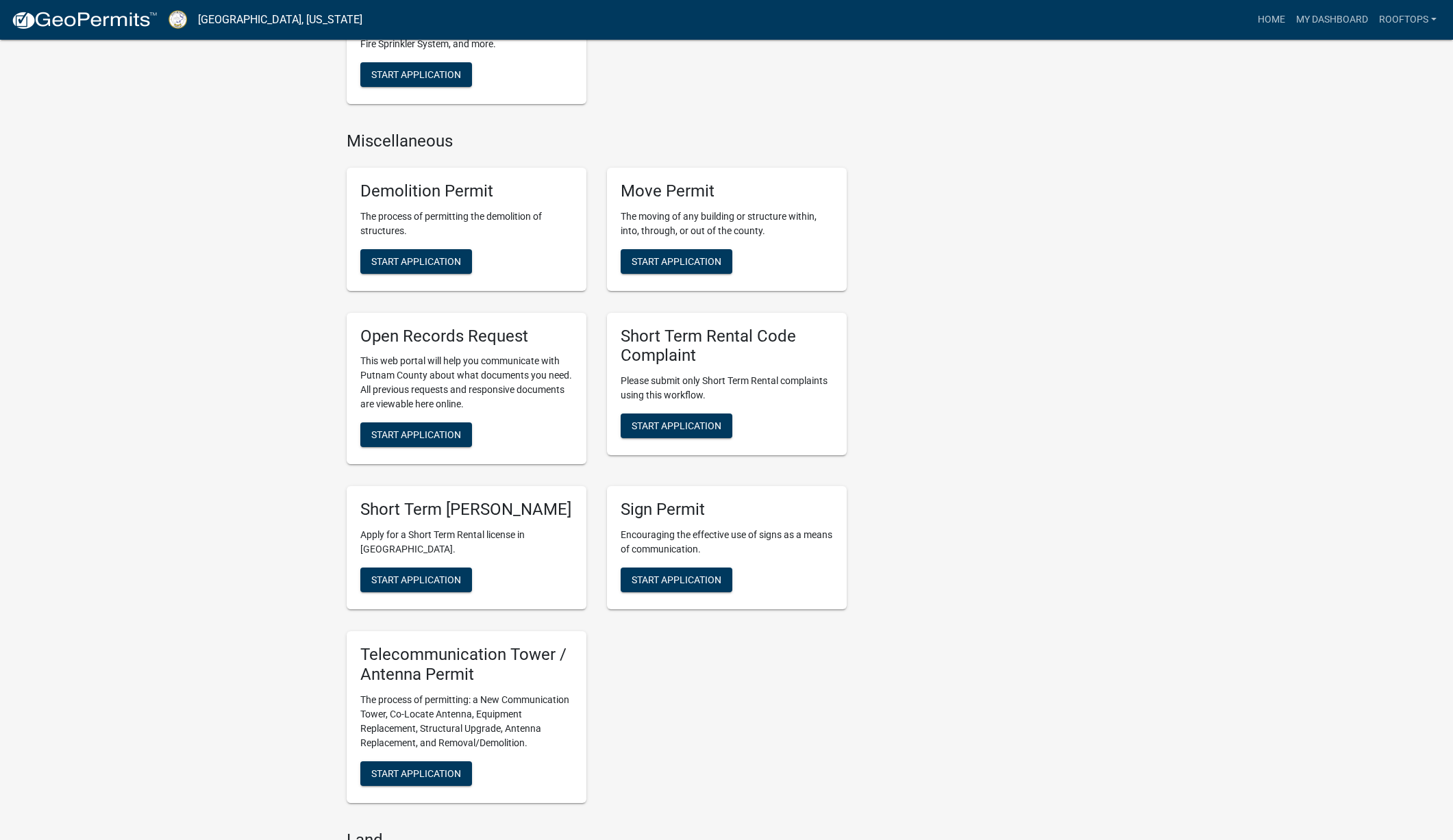
scroll to position [1149, 0]
